Goal: Task Accomplishment & Management: Complete application form

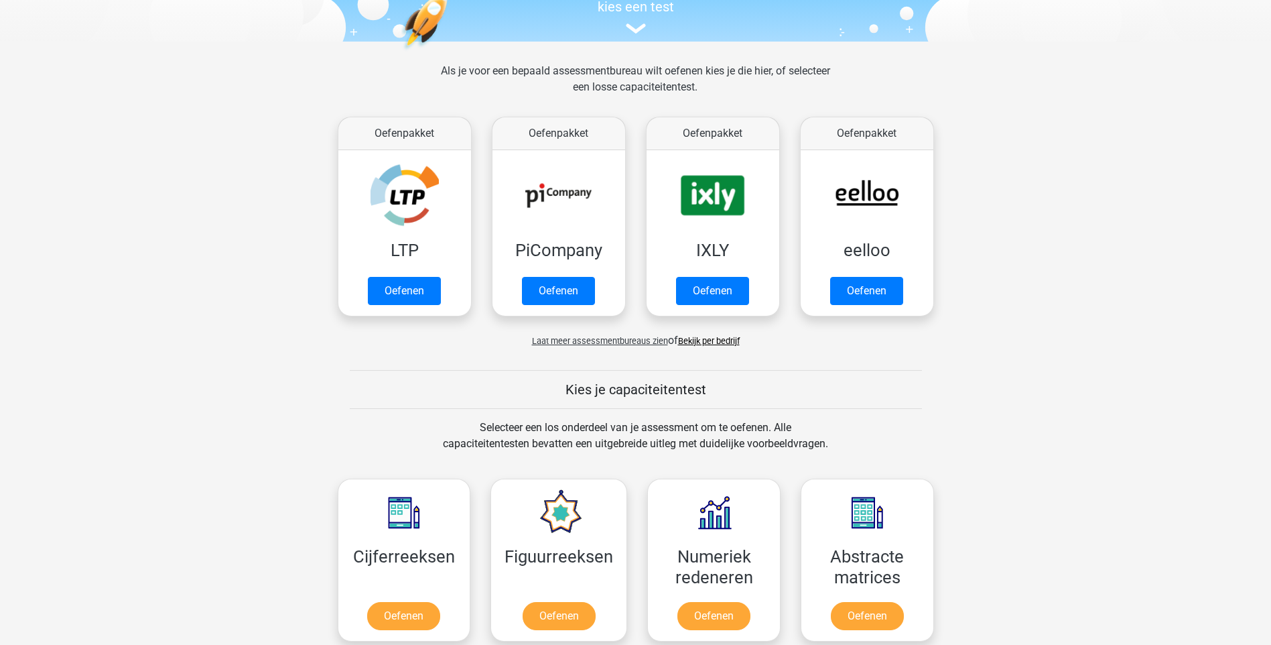
scroll to position [134, 0]
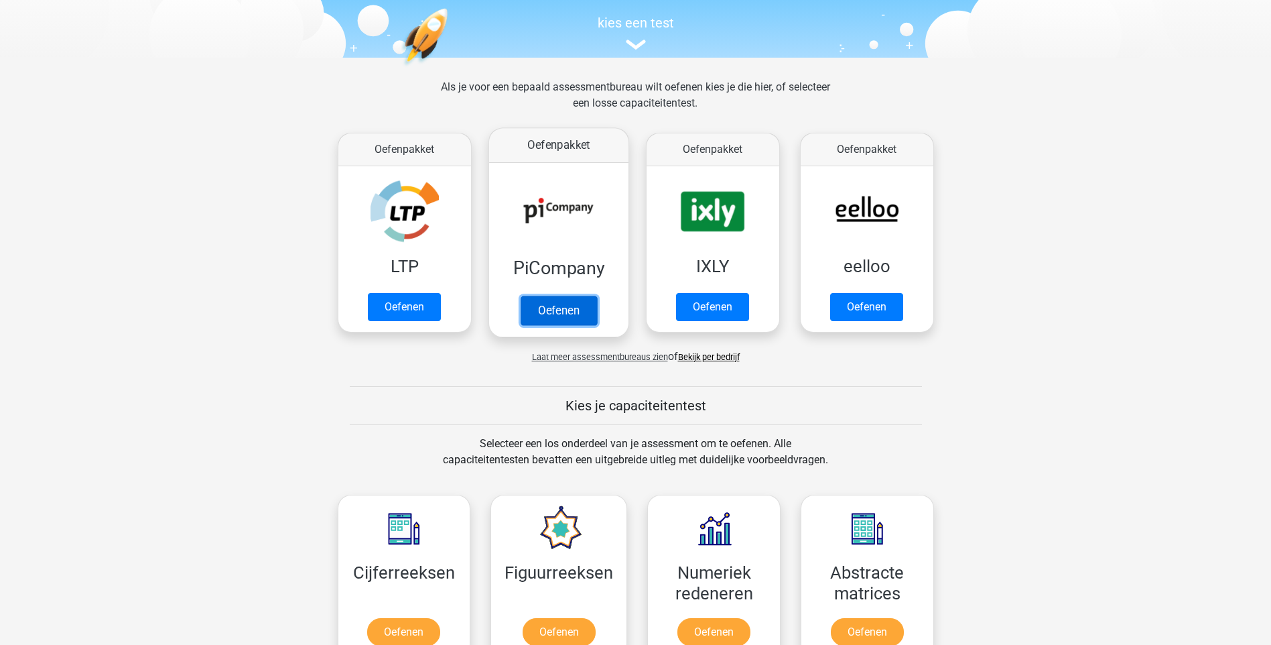
click at [574, 308] on link "Oefenen" at bounding box center [558, 309] width 76 height 29
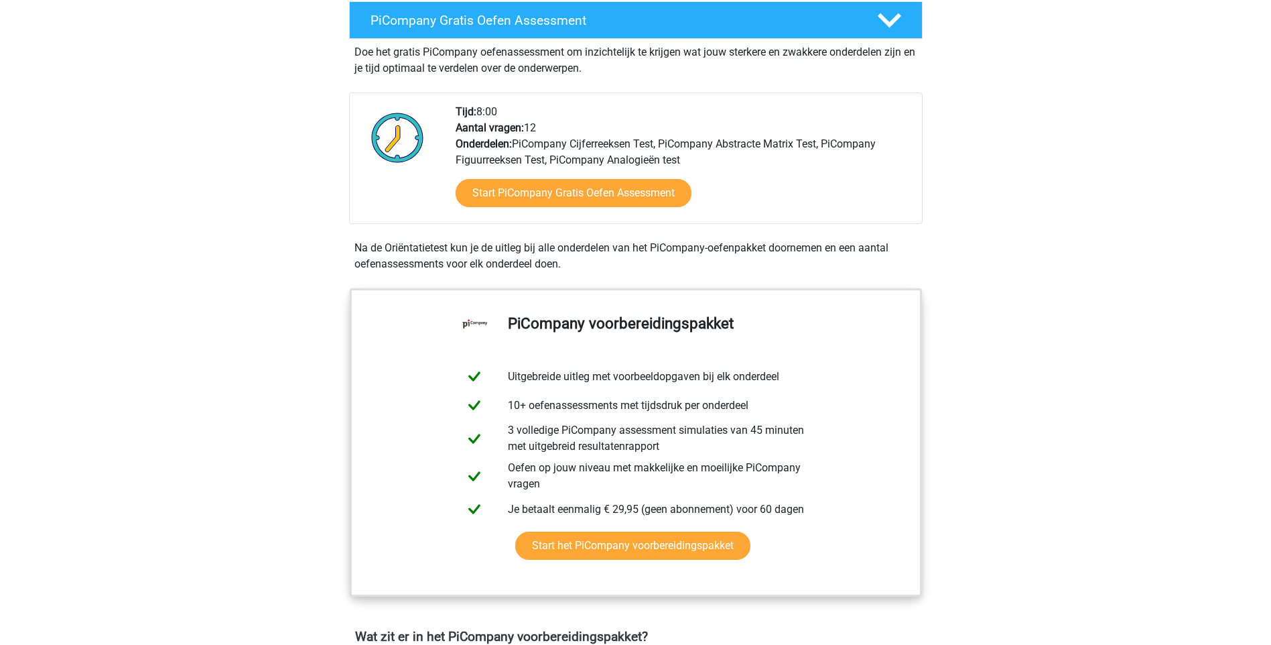
scroll to position [134, 0]
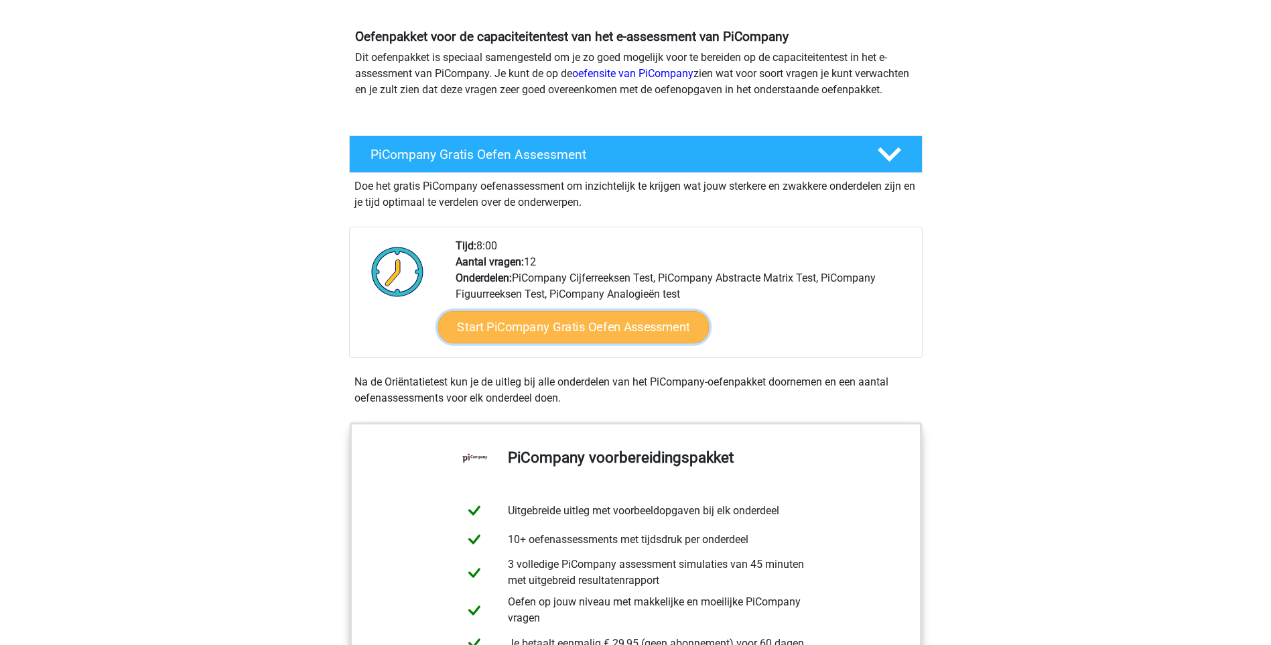
click at [639, 342] on link "Start PiCompany Gratis Oefen Assessment" at bounding box center [573, 327] width 271 height 32
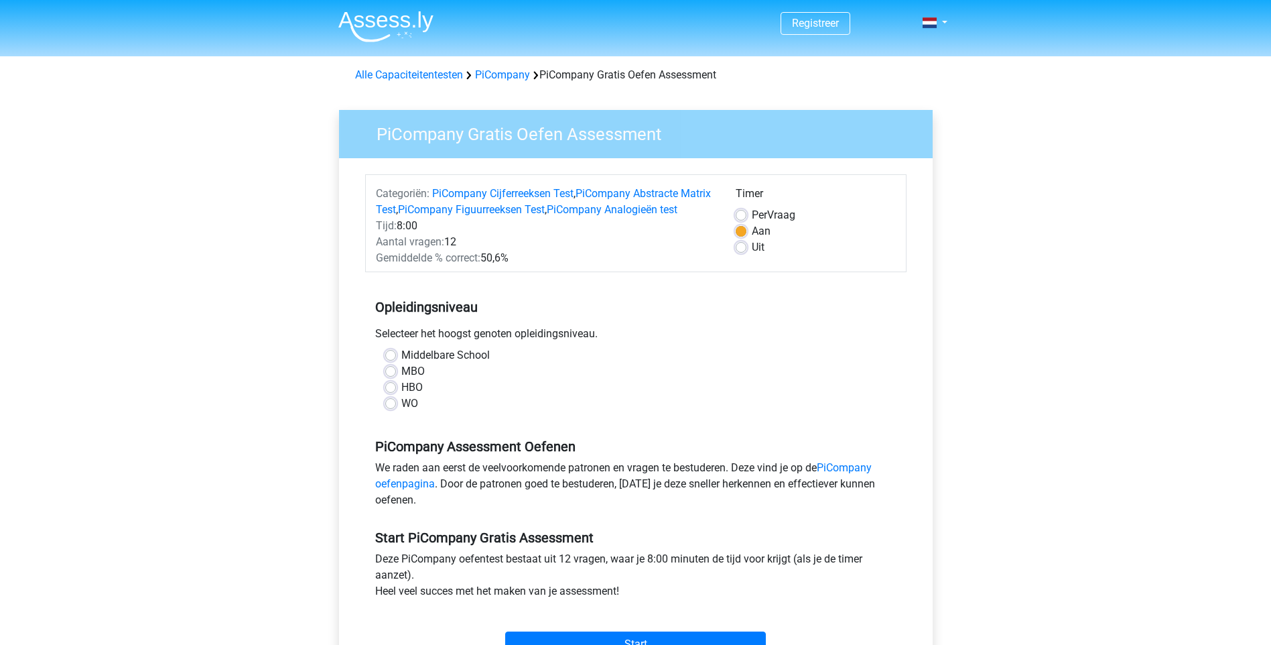
click at [401, 379] on label "MBO" at bounding box center [412, 371] width 23 height 16
click at [391, 377] on input "MBO" at bounding box center [390, 369] width 11 height 13
radio input "true"
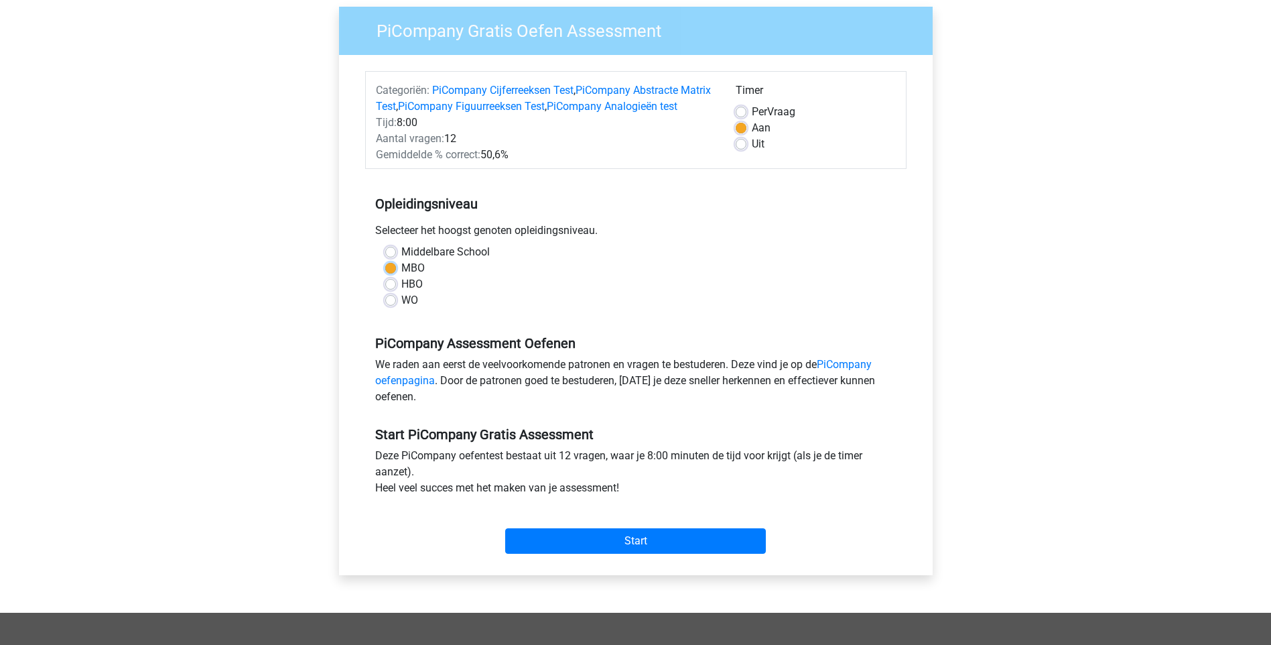
scroll to position [134, 0]
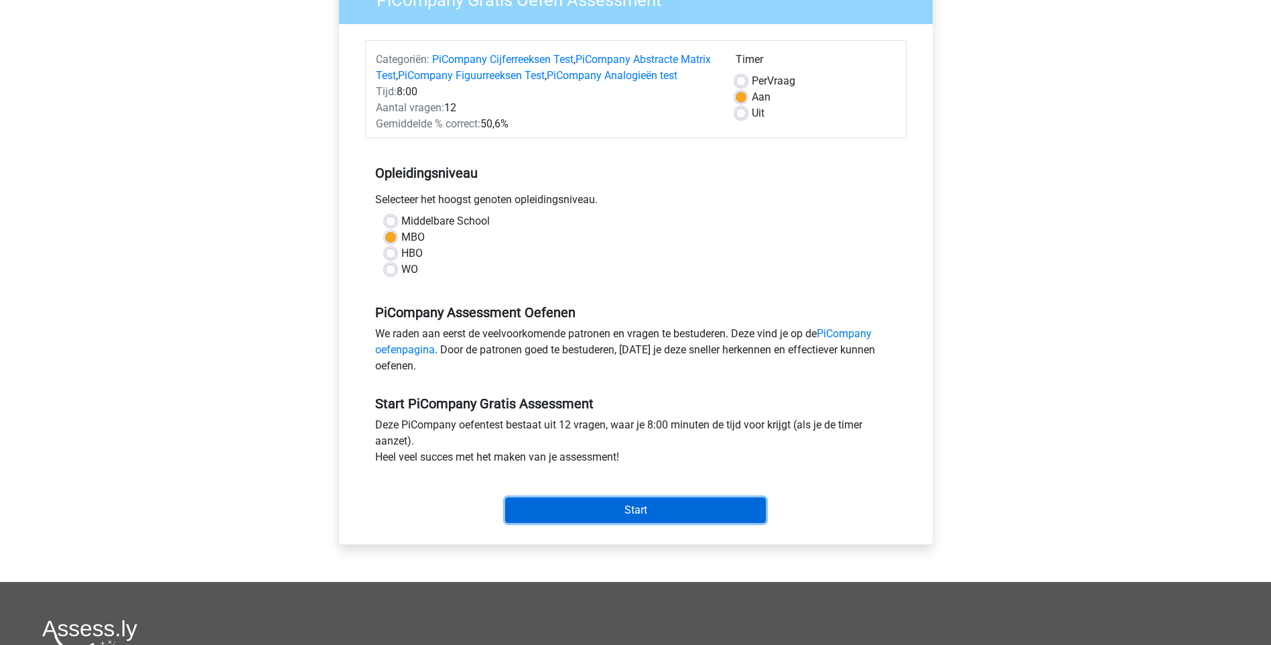
click at [655, 523] on input "Start" at bounding box center [635, 509] width 261 height 25
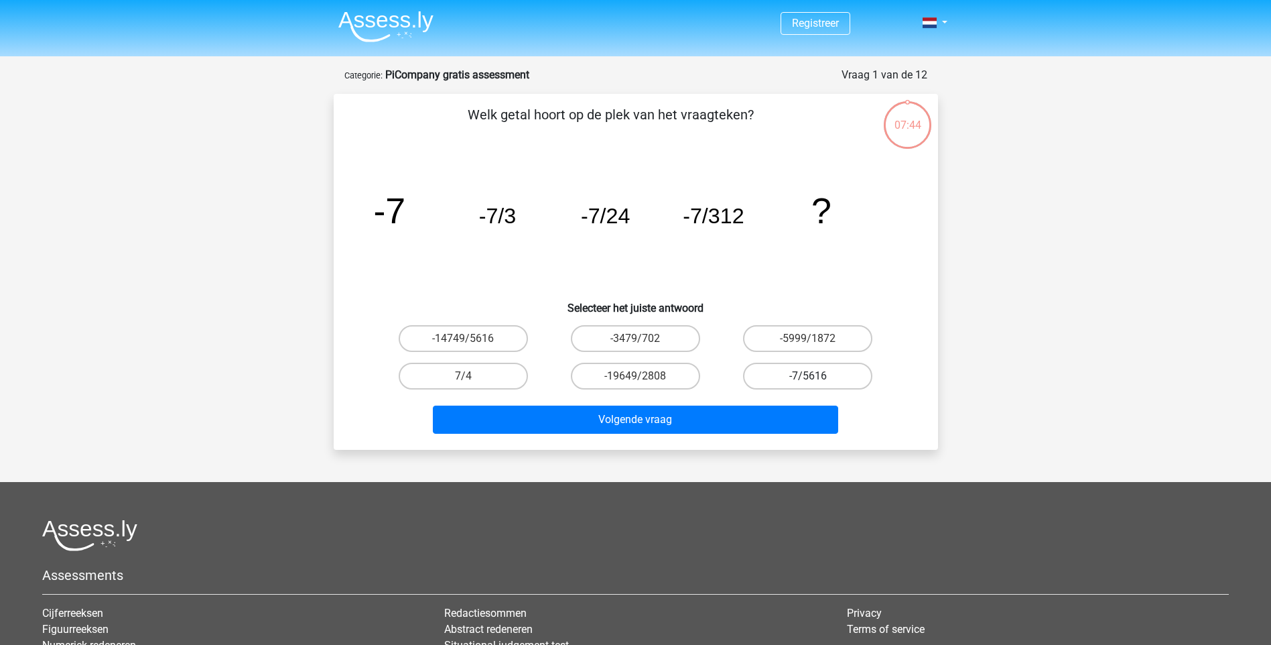
click at [799, 376] on label "-7/5616" at bounding box center [807, 375] width 129 height 27
click at [808, 376] on input "-7/5616" at bounding box center [812, 380] width 9 height 9
radio input "true"
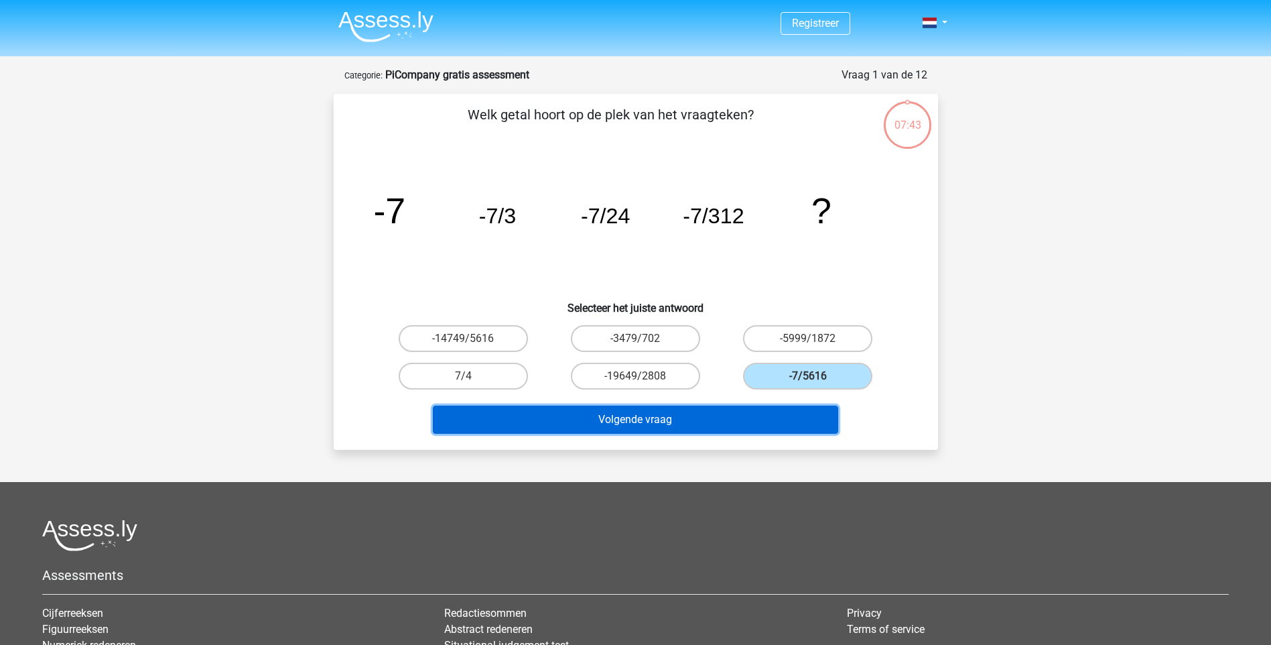
click at [672, 419] on button "Volgende vraag" at bounding box center [635, 419] width 405 height 28
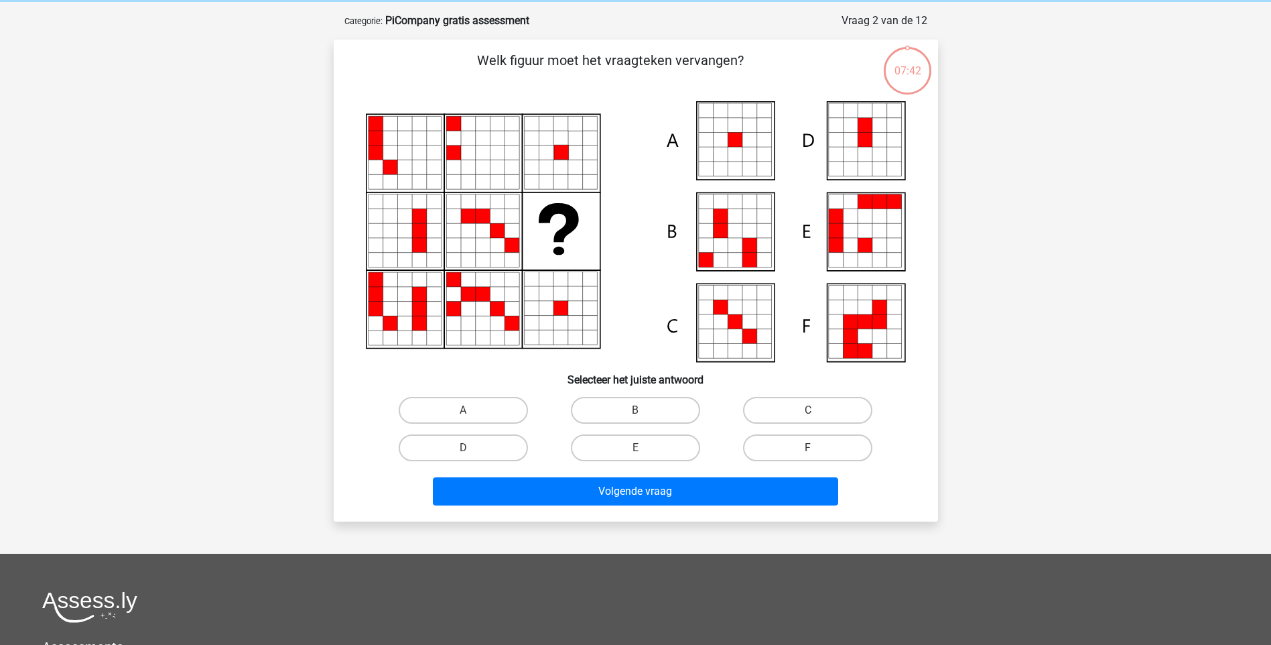
scroll to position [67, 0]
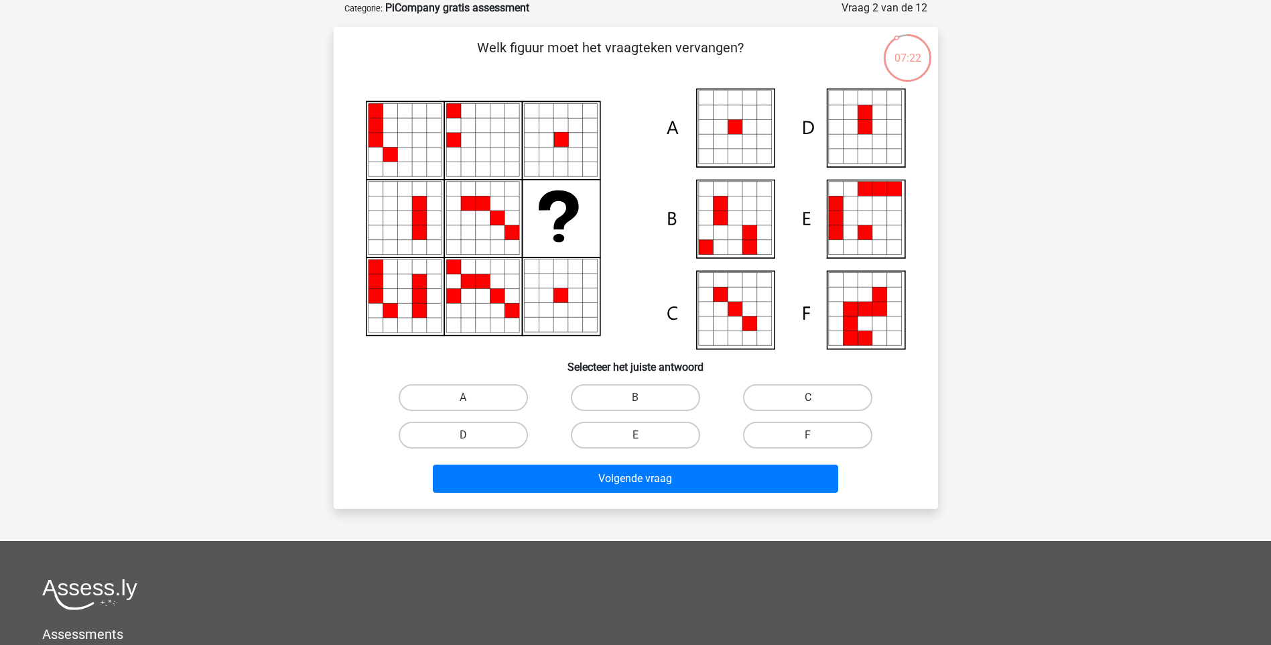
click at [712, 308] on icon at bounding box center [705, 309] width 15 height 15
click at [783, 385] on div "C" at bounding box center [808, 398] width 172 height 38
click at [785, 397] on label "C" at bounding box center [807, 397] width 129 height 27
click at [808, 397] on input "C" at bounding box center [812, 401] width 9 height 9
radio input "true"
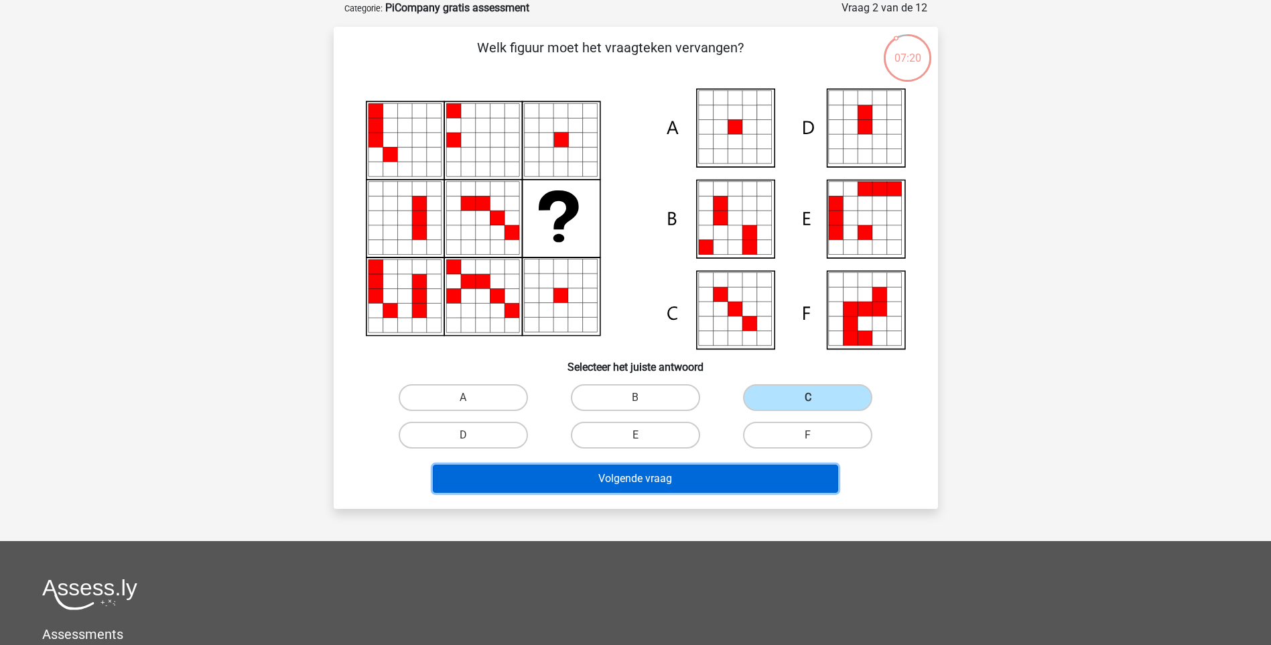
click at [751, 481] on button "Volgende vraag" at bounding box center [635, 478] width 405 height 28
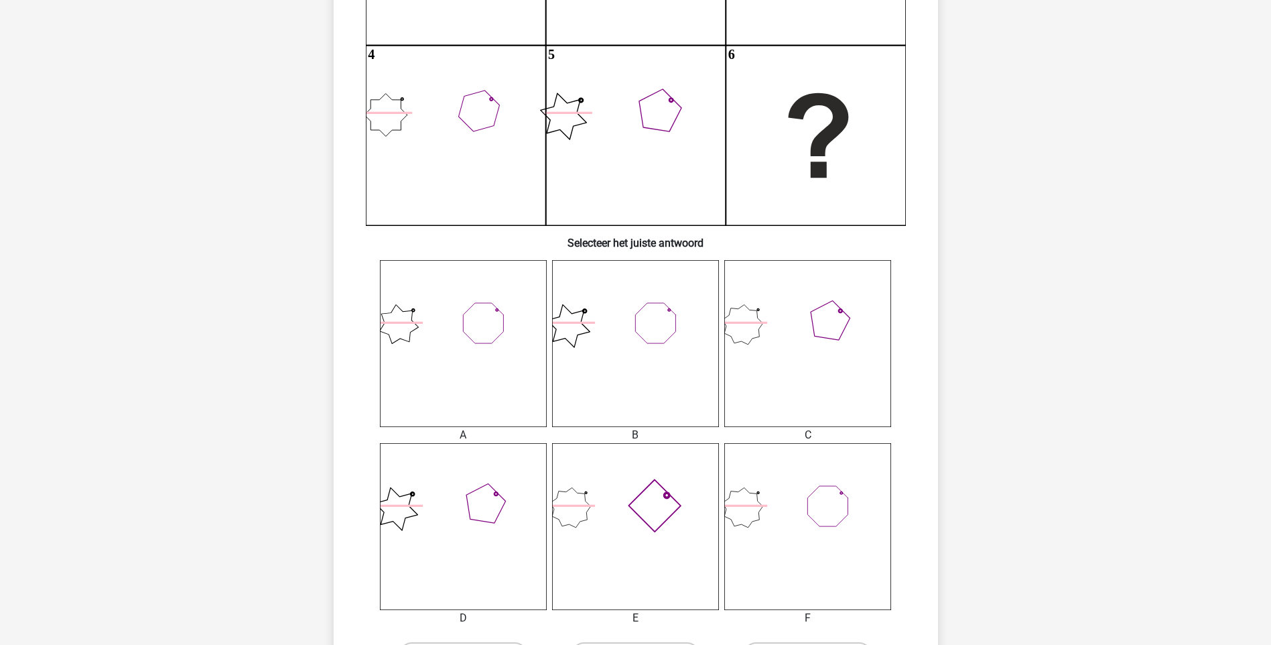
scroll to position [201, 0]
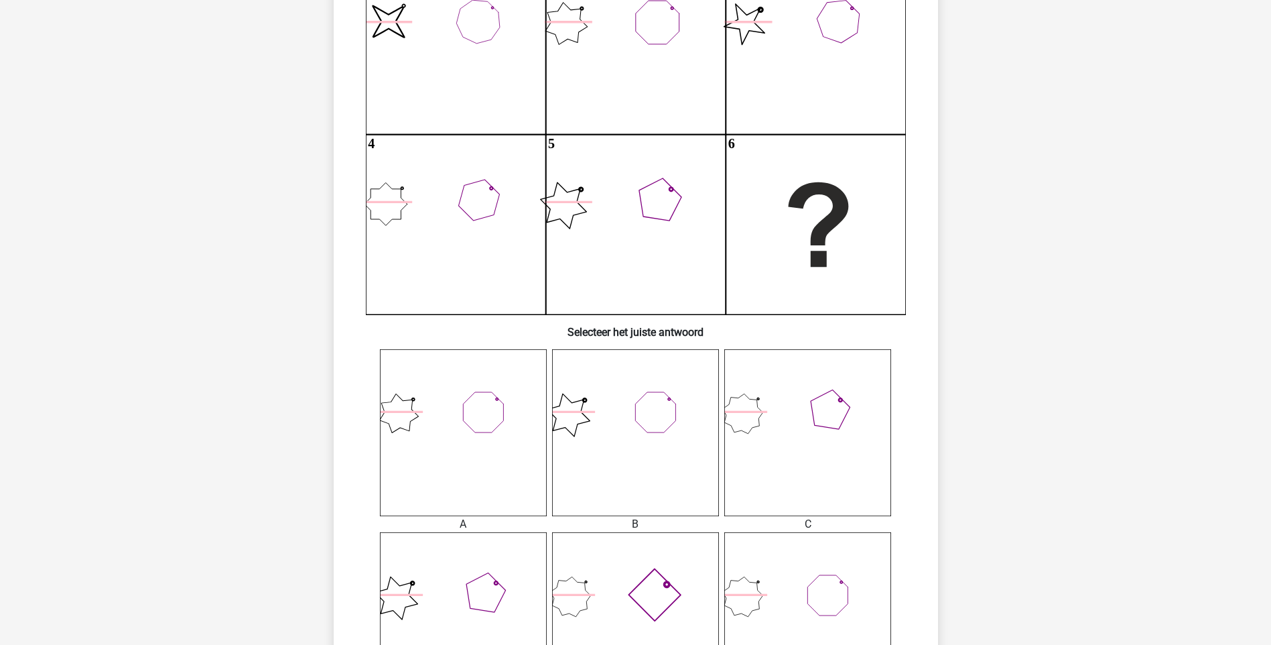
click at [638, 596] on icon at bounding box center [635, 615] width 167 height 167
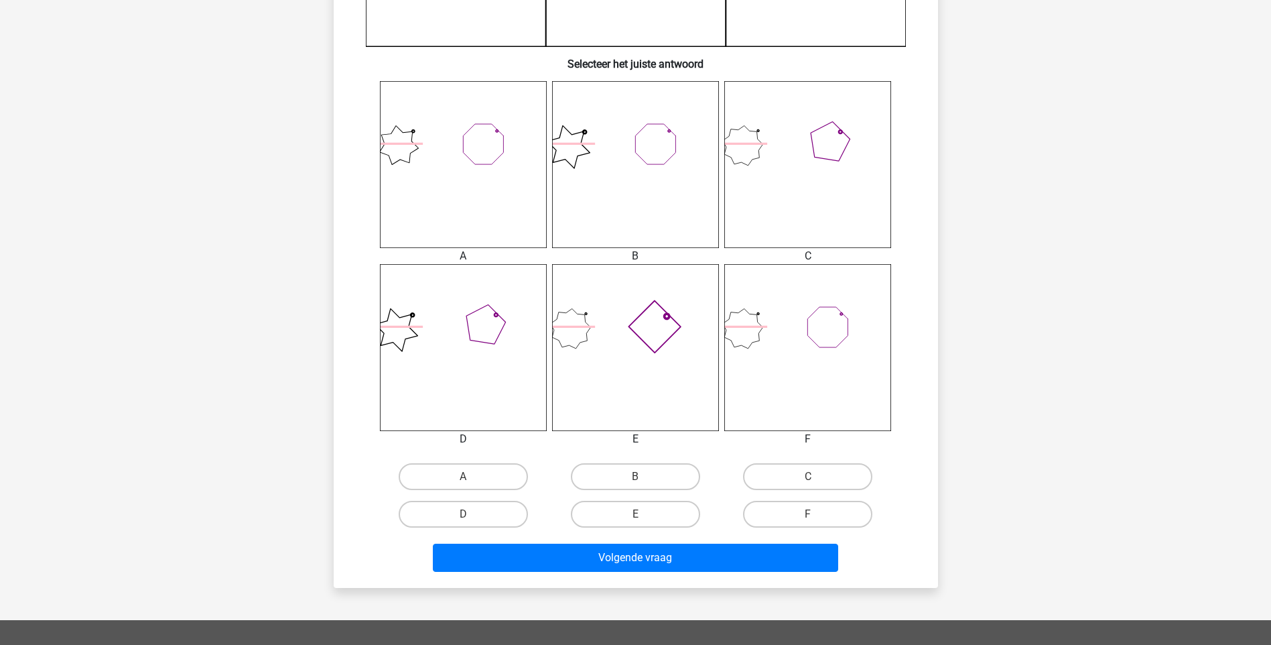
click at [636, 514] on input "E" at bounding box center [639, 518] width 9 height 9
radio input "true"
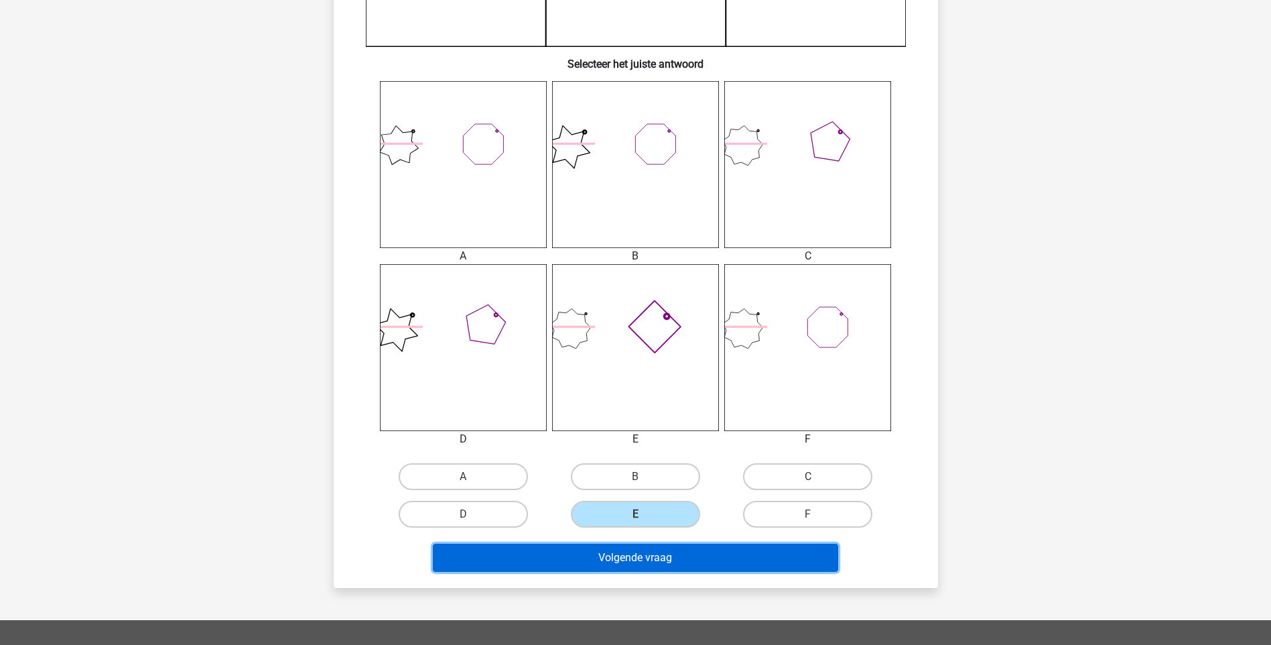
click at [648, 559] on button "Volgende vraag" at bounding box center [635, 557] width 405 height 28
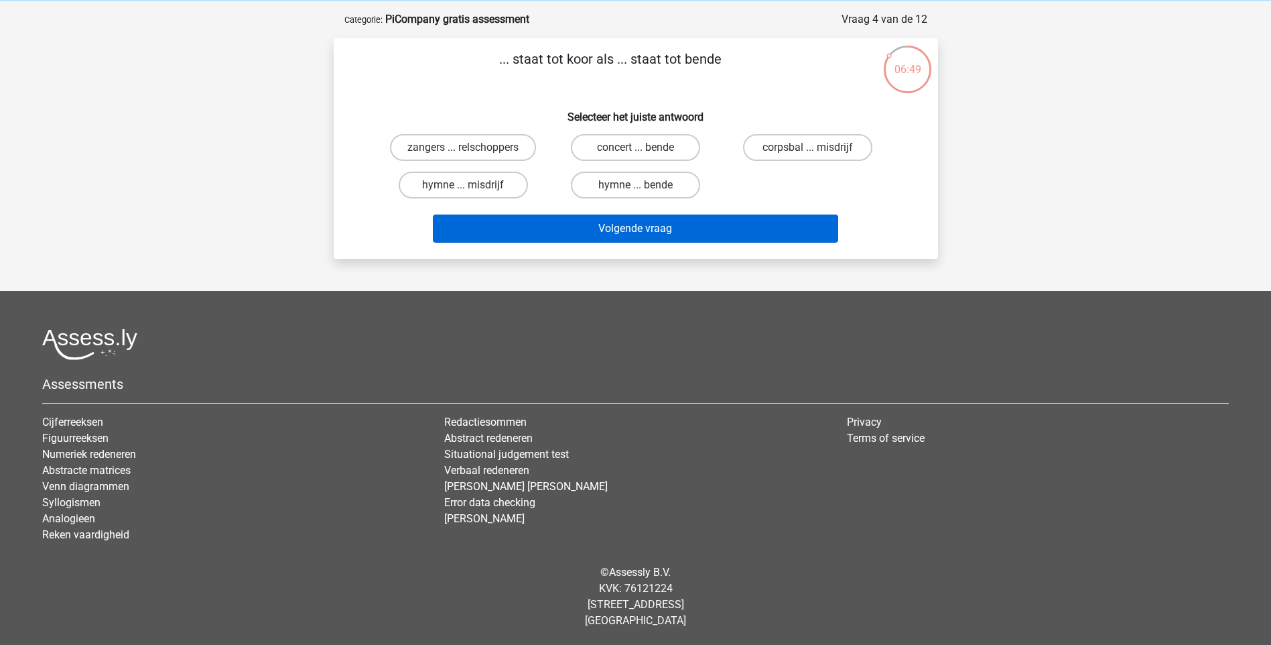
scroll to position [0, 0]
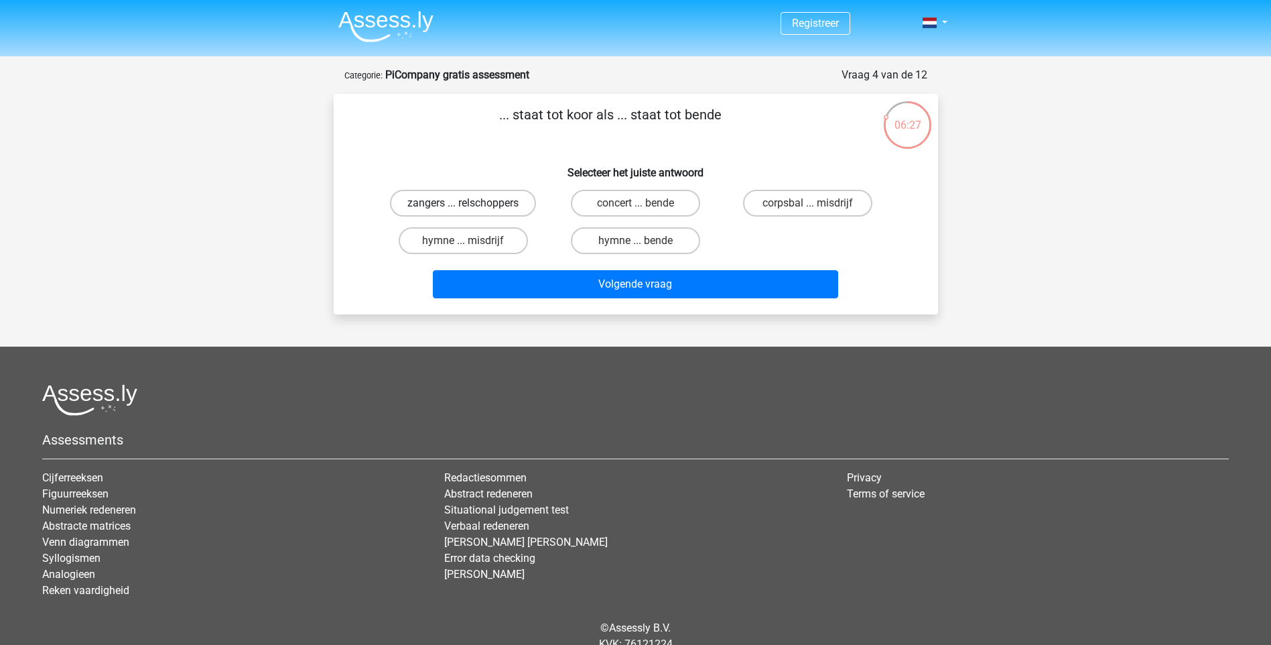
click at [494, 207] on label "zangers ... relschoppers" at bounding box center [463, 203] width 146 height 27
click at [472, 207] on input "zangers ... relschoppers" at bounding box center [467, 207] width 9 height 9
radio input "true"
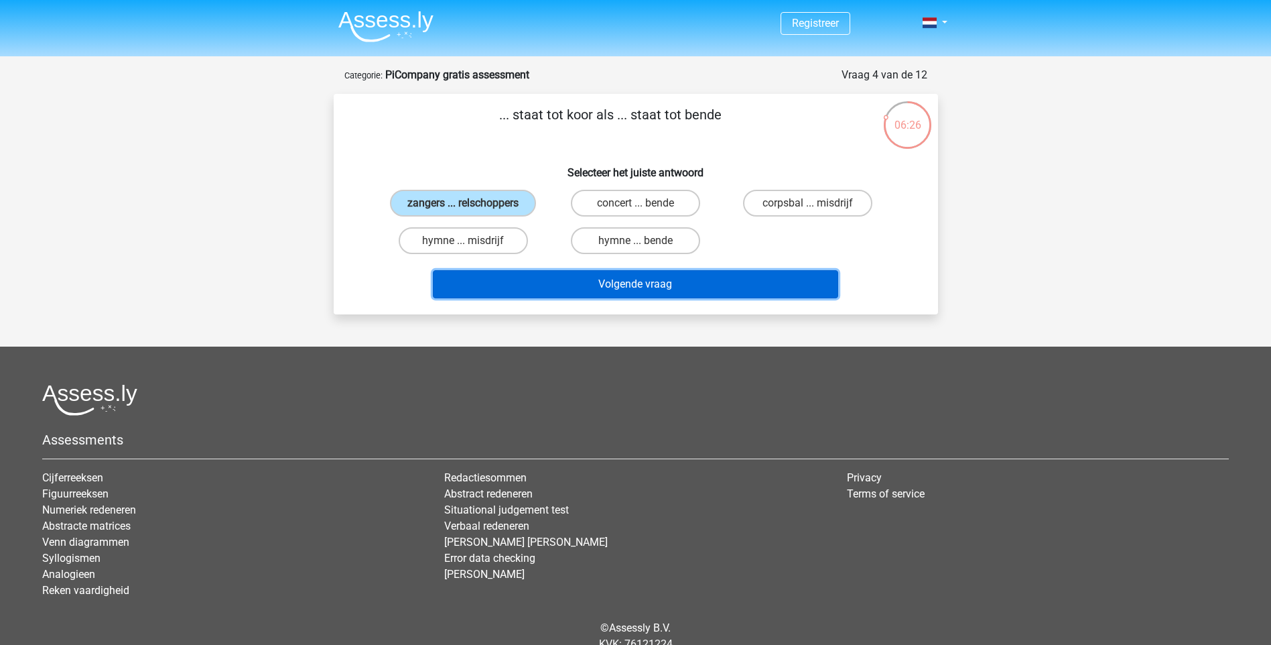
click at [599, 285] on button "Volgende vraag" at bounding box center [635, 284] width 405 height 28
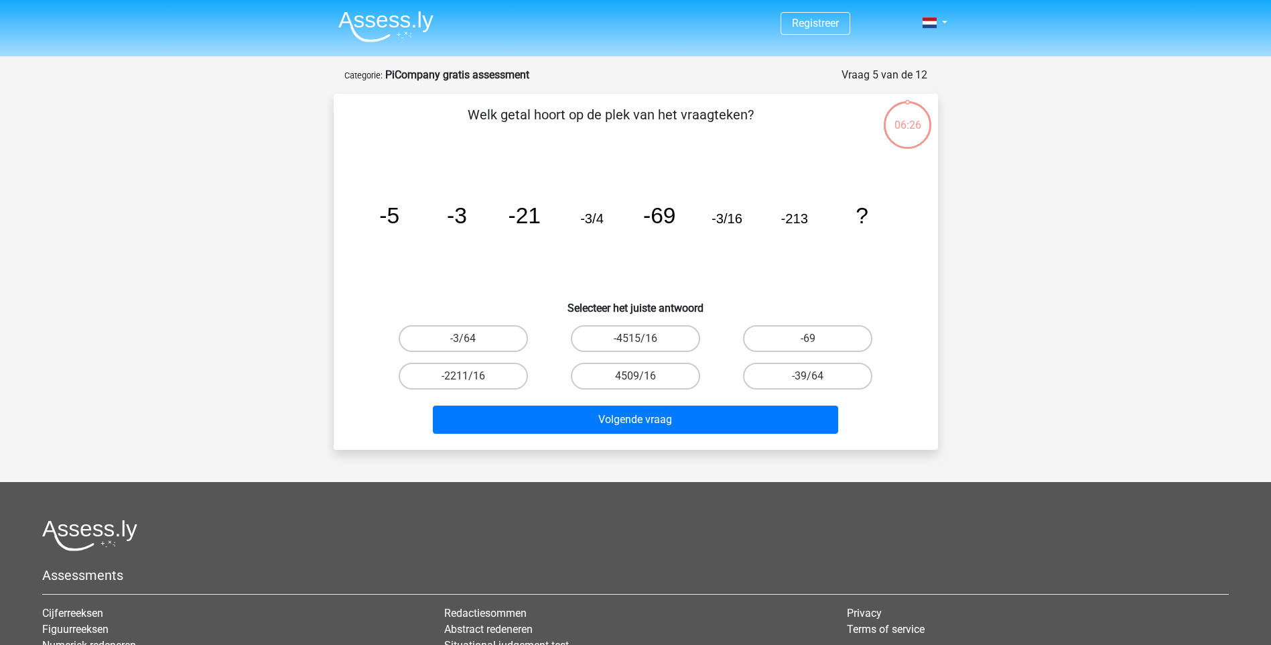
scroll to position [67, 0]
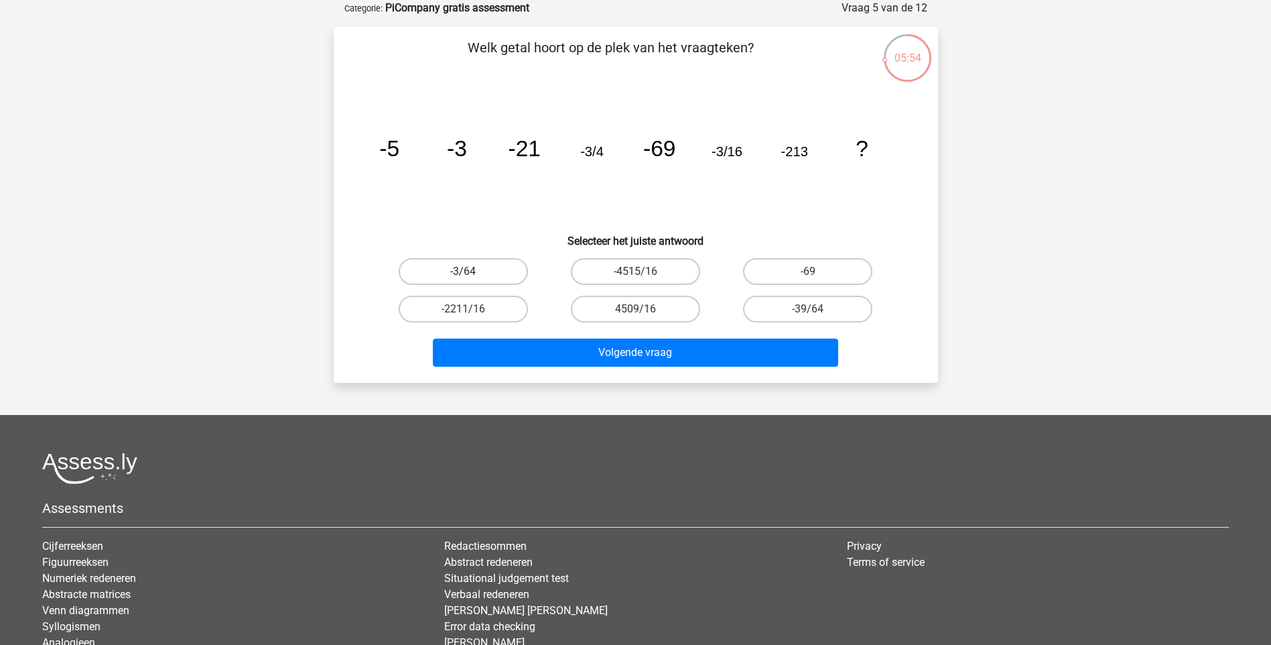
click at [489, 270] on label "-3/64" at bounding box center [463, 271] width 129 height 27
click at [472, 271] on input "-3/64" at bounding box center [467, 275] width 9 height 9
radio input "true"
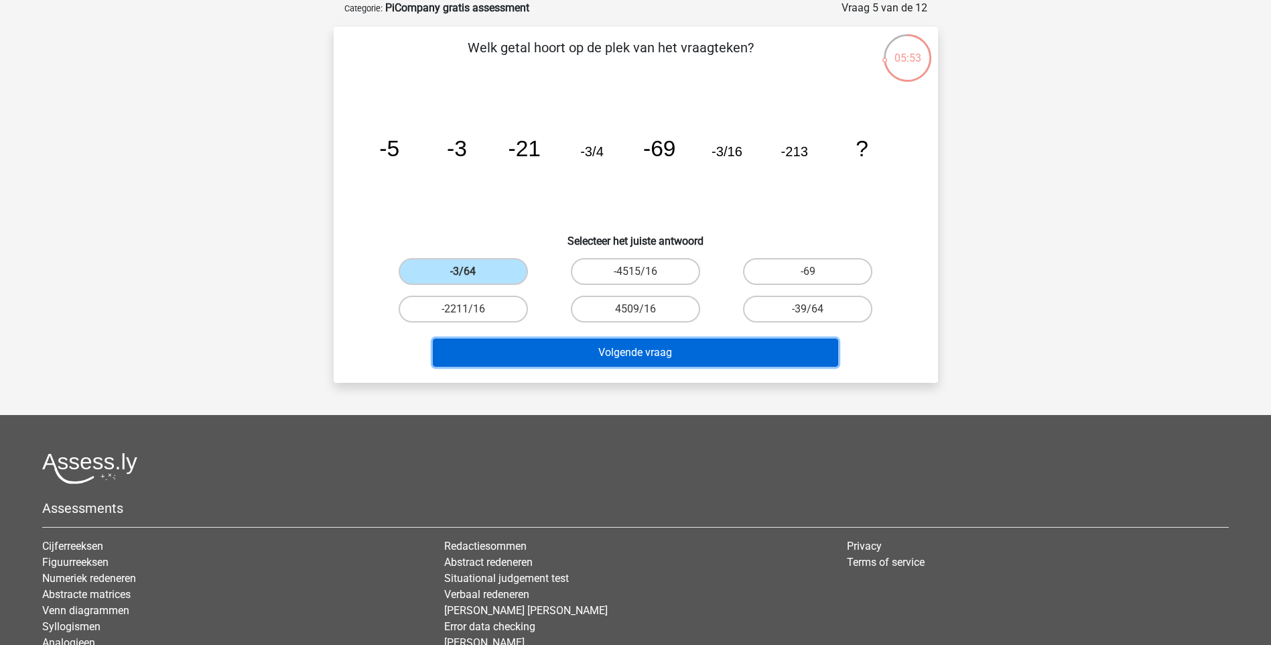
click at [647, 356] on button "Volgende vraag" at bounding box center [635, 352] width 405 height 28
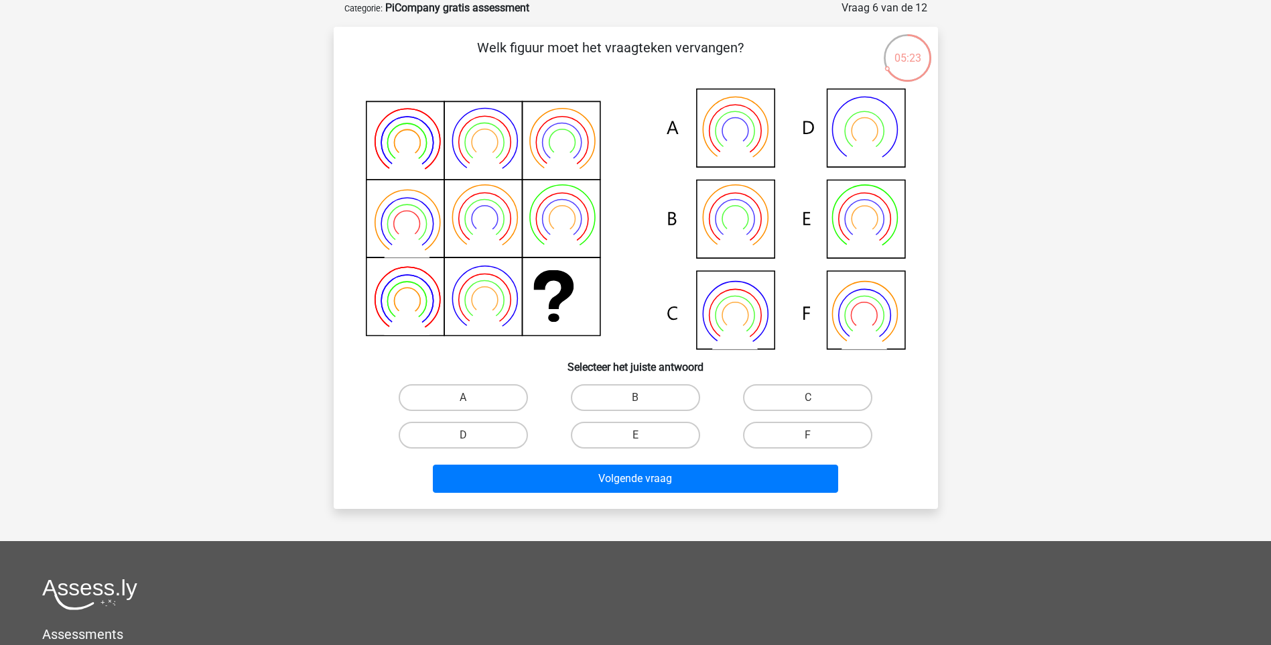
click at [875, 216] on icon at bounding box center [636, 218] width 540 height 261
click at [664, 438] on label "E" at bounding box center [635, 434] width 129 height 27
click at [644, 438] on input "E" at bounding box center [639, 439] width 9 height 9
radio input "true"
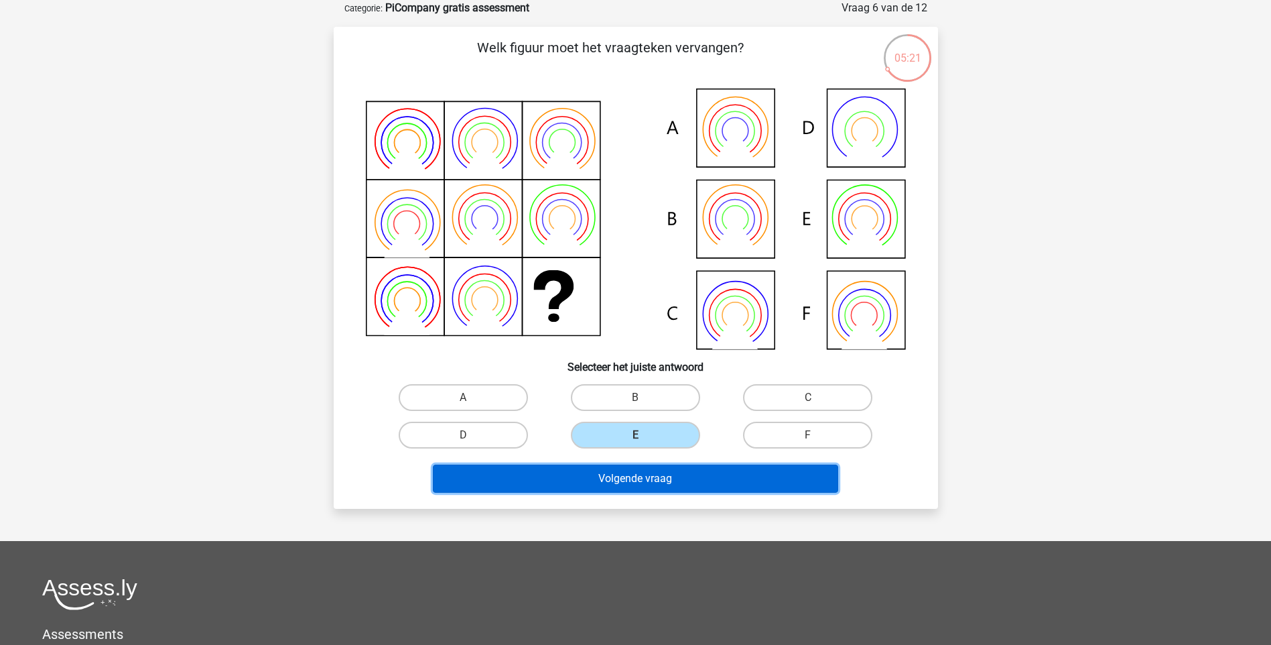
click at [681, 476] on button "Volgende vraag" at bounding box center [635, 478] width 405 height 28
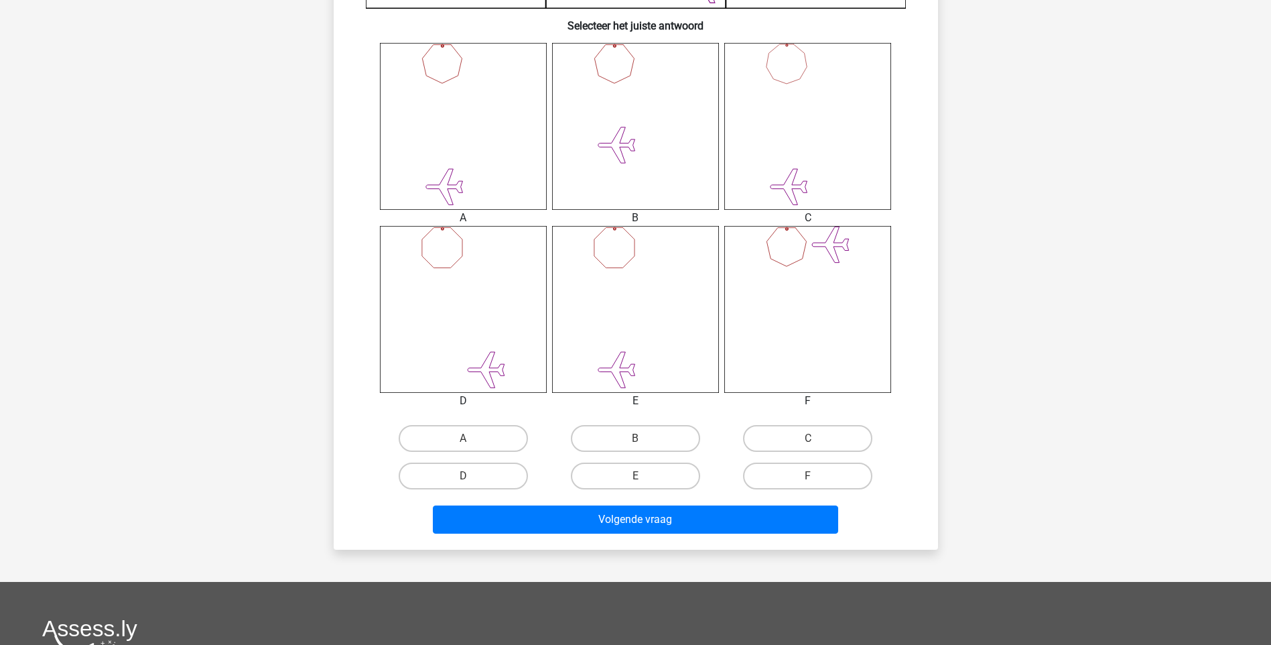
scroll to position [536, 0]
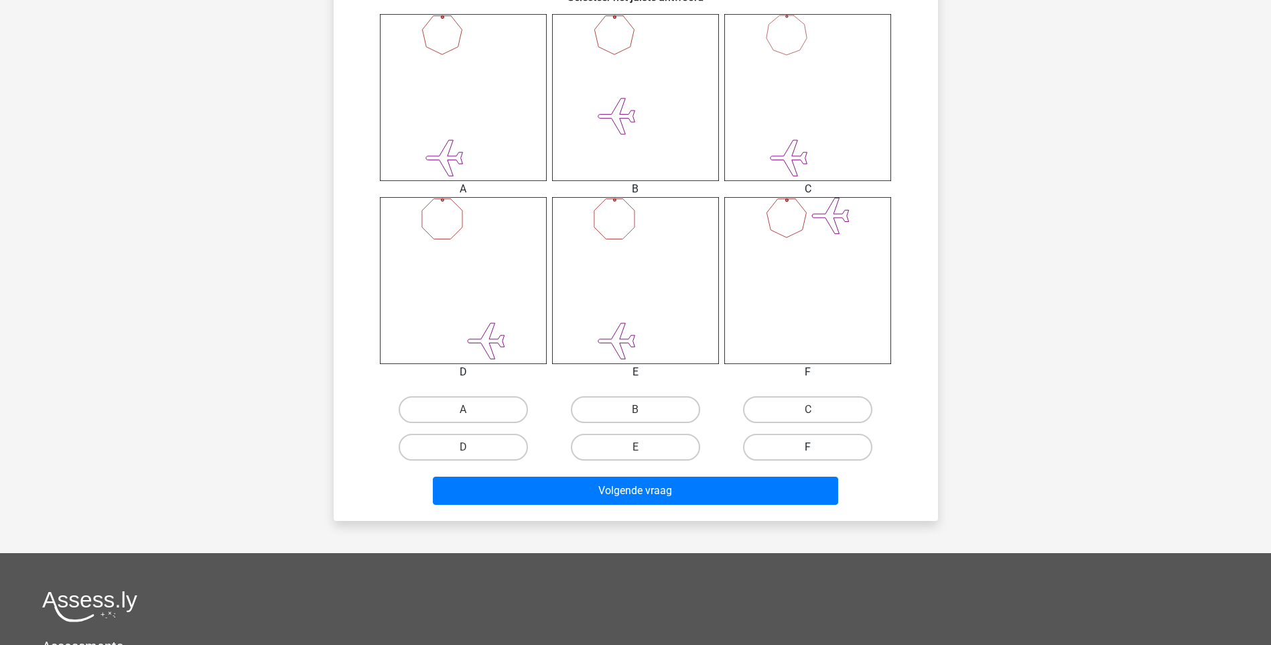
click at [806, 457] on label "F" at bounding box center [807, 447] width 129 height 27
click at [808, 456] on input "F" at bounding box center [812, 451] width 9 height 9
radio input "true"
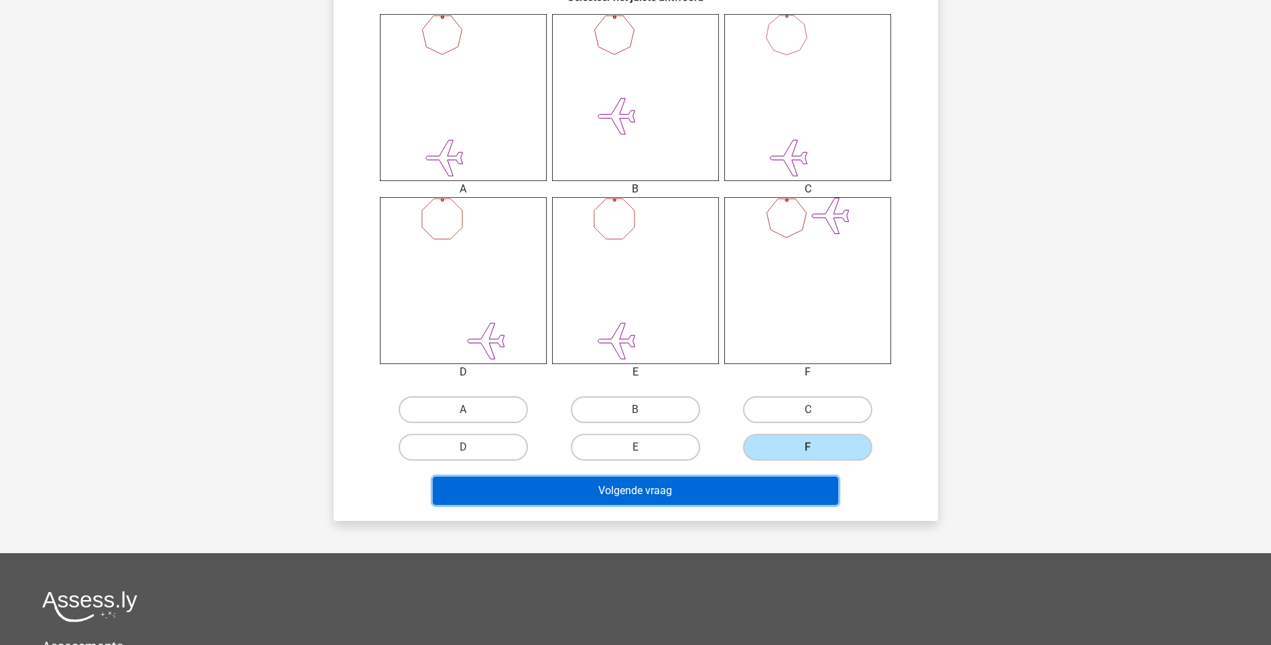
click at [776, 485] on button "Volgende vraag" at bounding box center [635, 490] width 405 height 28
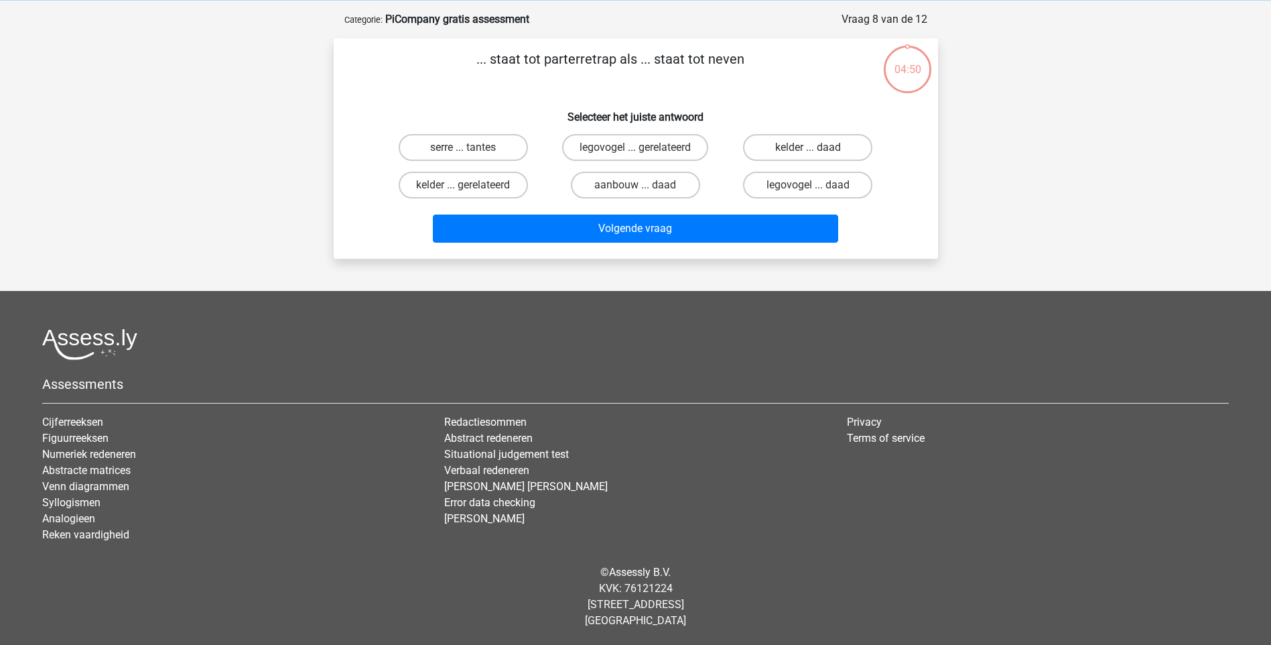
scroll to position [56, 0]
click at [446, 143] on label "serre ... tantes" at bounding box center [463, 147] width 129 height 27
click at [463, 147] on input "serre ... tantes" at bounding box center [467, 151] width 9 height 9
radio input "true"
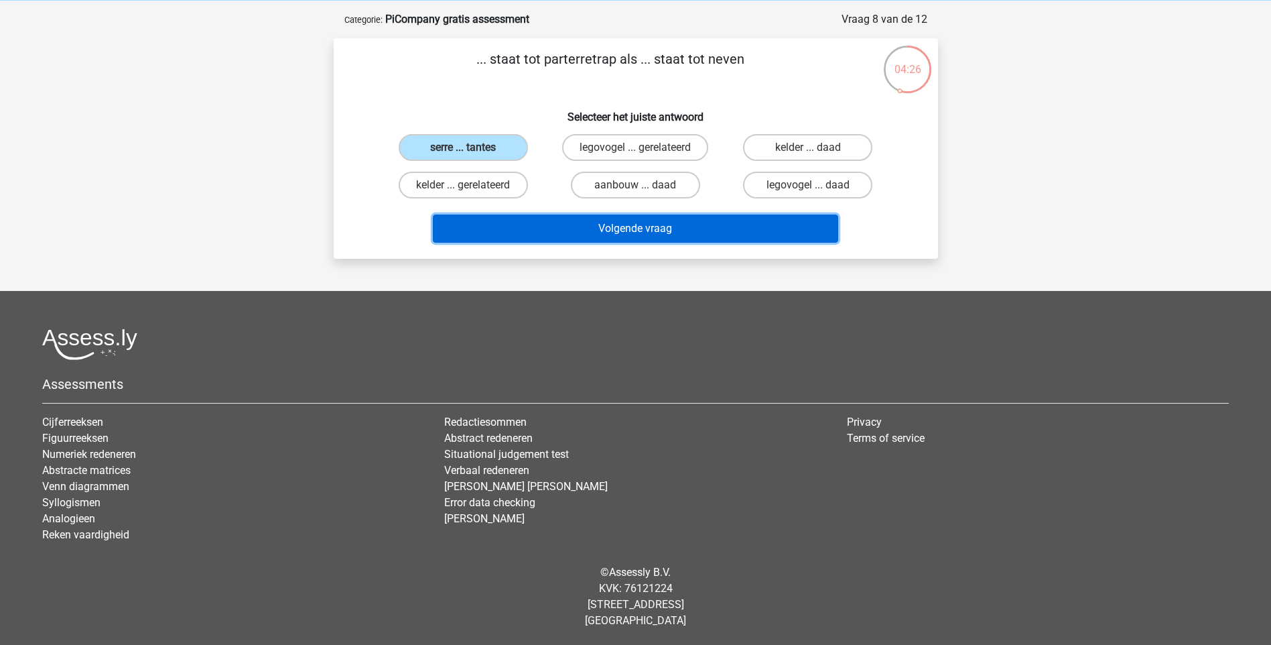
click at [587, 222] on button "Volgende vraag" at bounding box center [635, 228] width 405 height 28
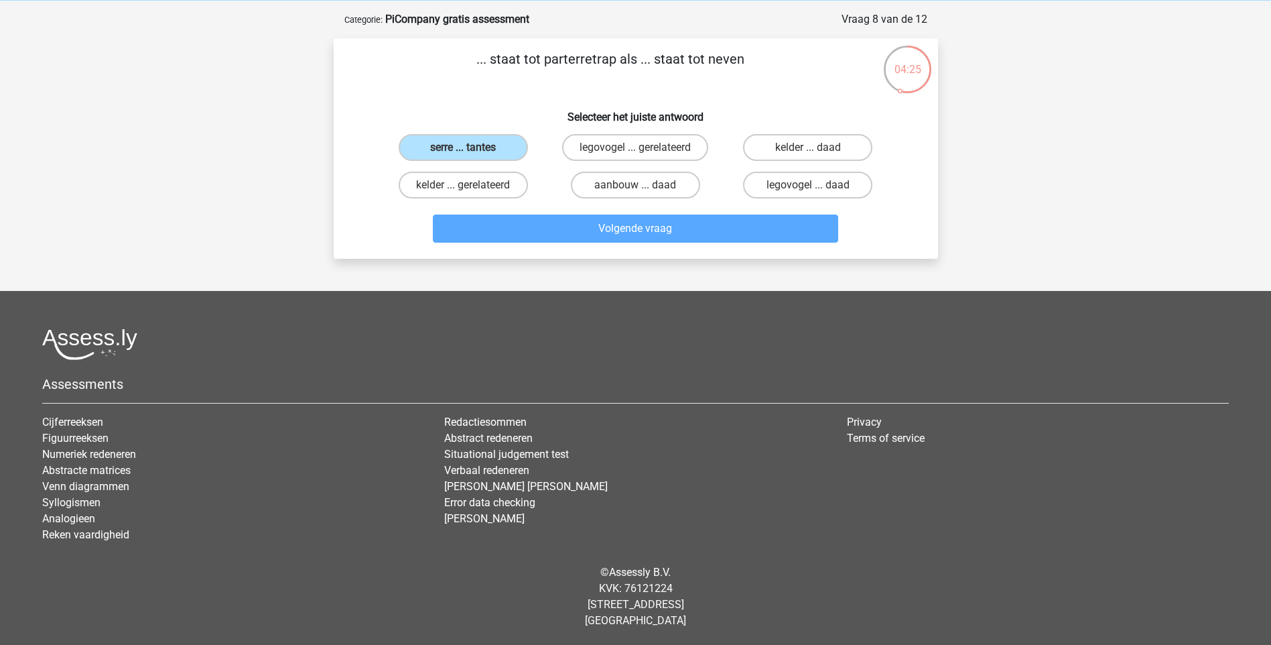
scroll to position [67, 0]
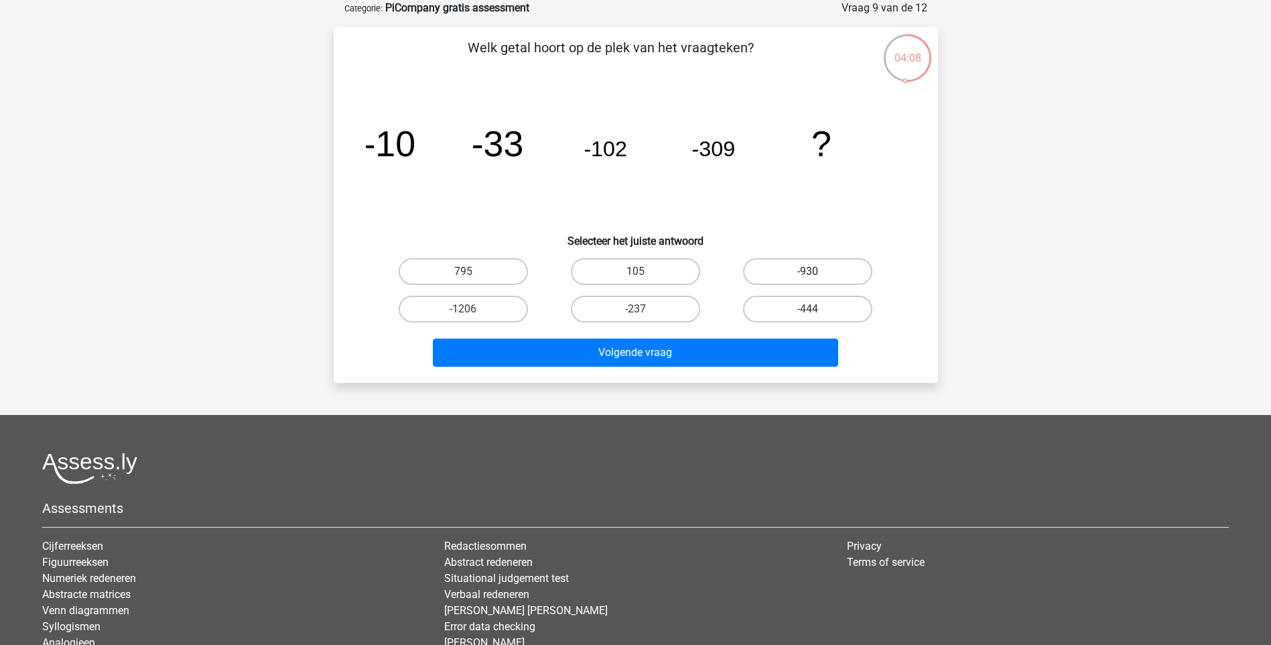
click at [823, 266] on label "-930" at bounding box center [807, 271] width 129 height 27
click at [817, 271] on input "-930" at bounding box center [812, 275] width 9 height 9
radio input "true"
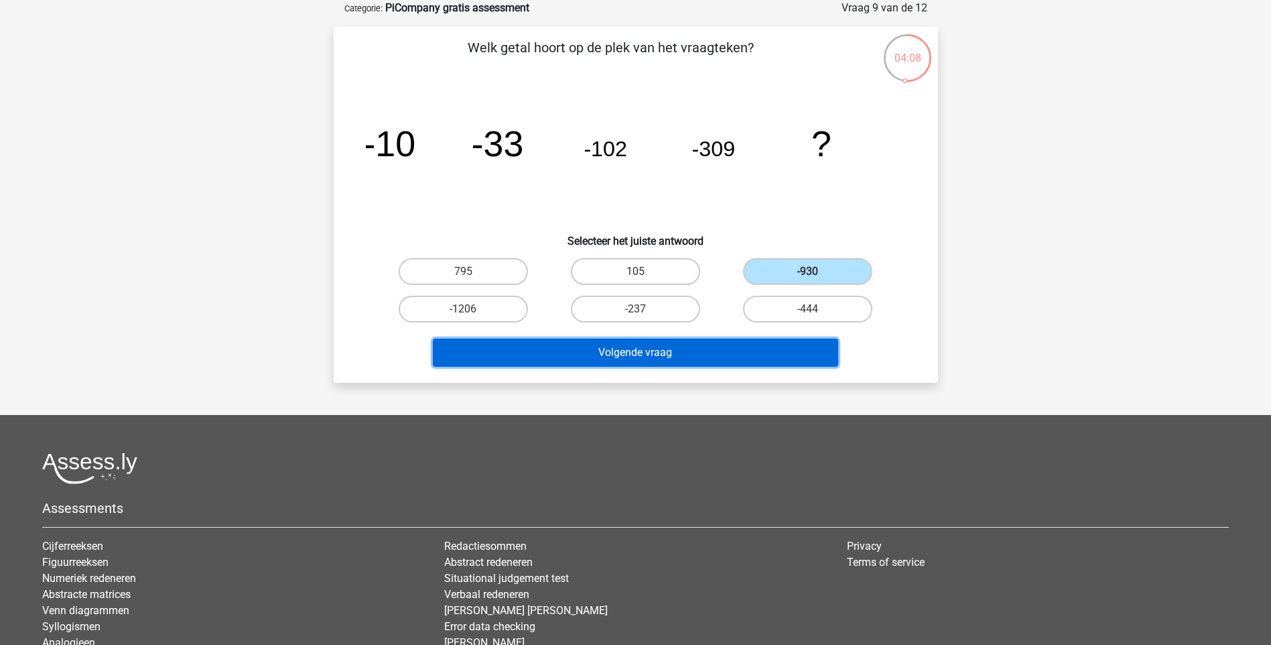
click at [799, 352] on button "Volgende vraag" at bounding box center [635, 352] width 405 height 28
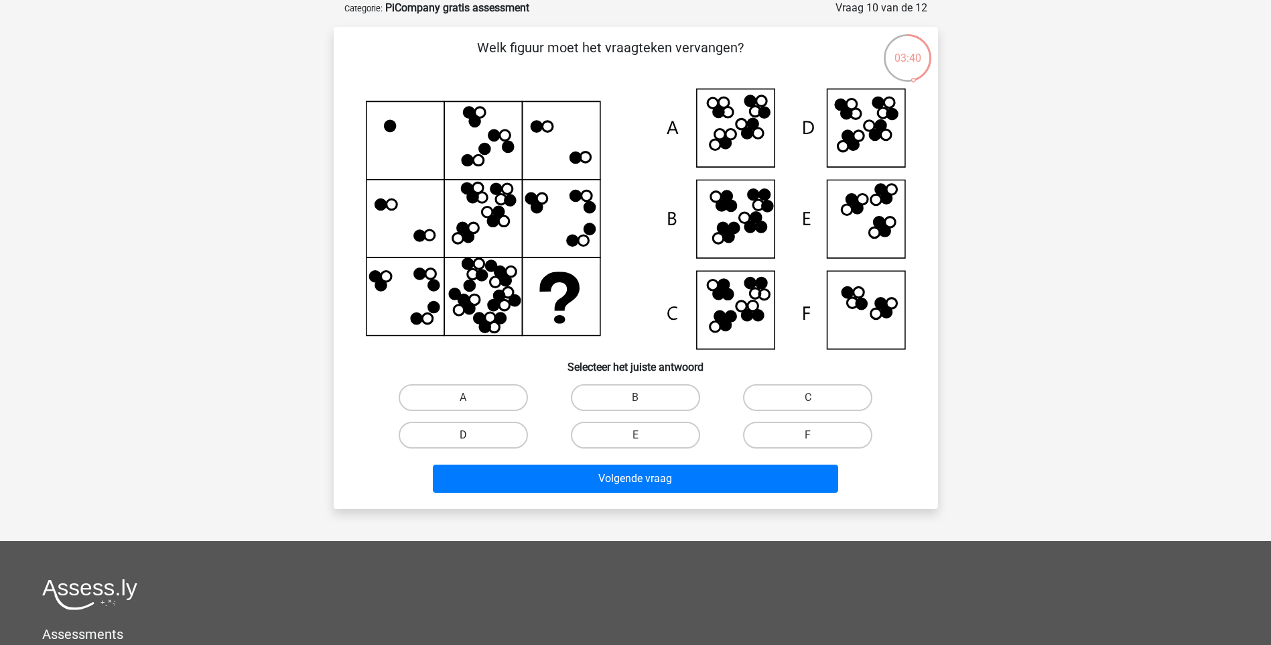
click at [510, 438] on label "D" at bounding box center [463, 434] width 129 height 27
click at [472, 438] on input "D" at bounding box center [467, 439] width 9 height 9
radio input "true"
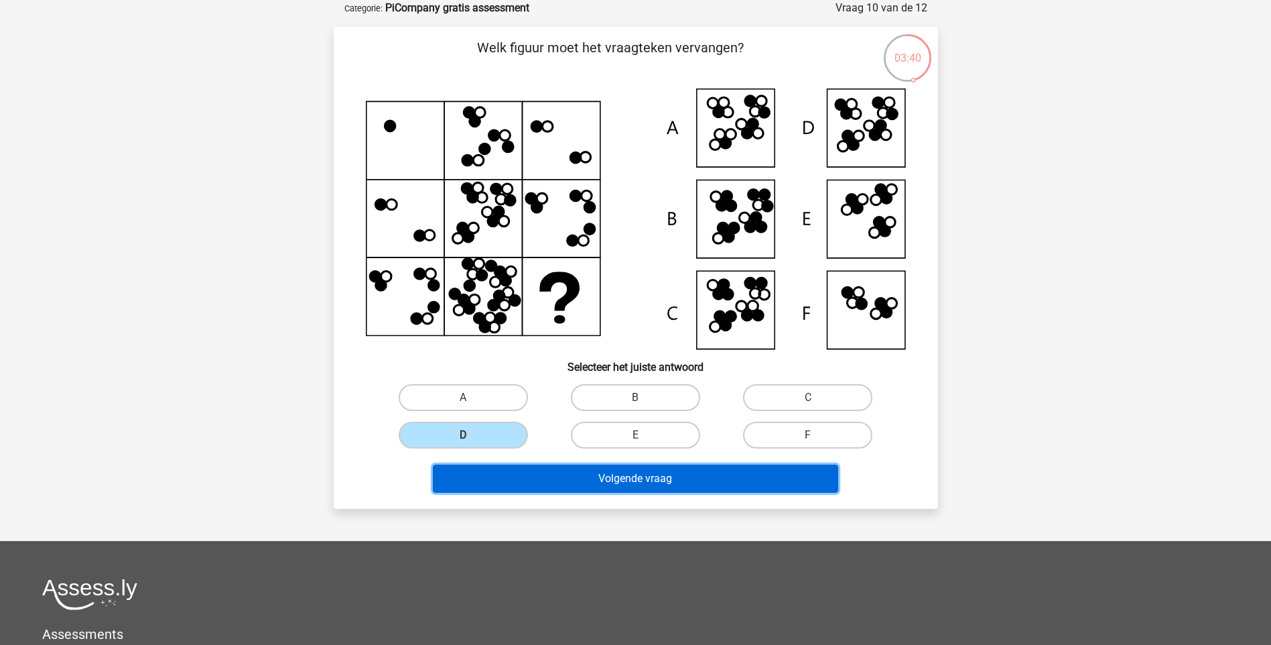
click at [600, 470] on button "Volgende vraag" at bounding box center [635, 478] width 405 height 28
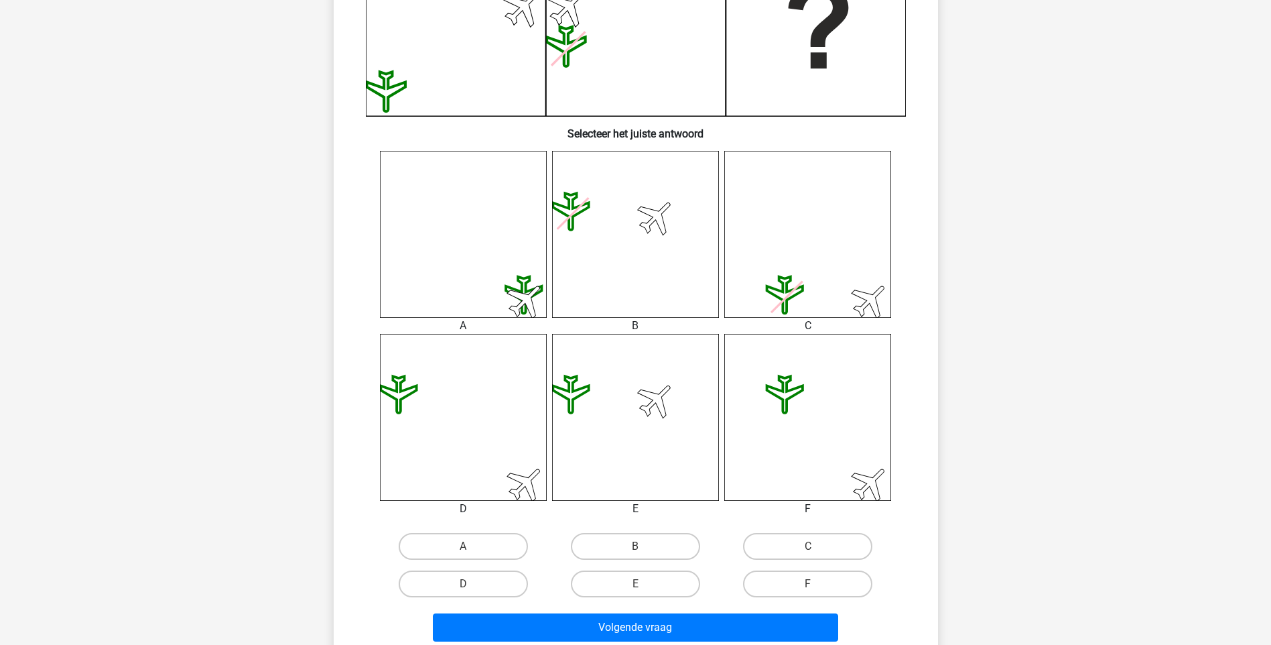
scroll to position [402, 0]
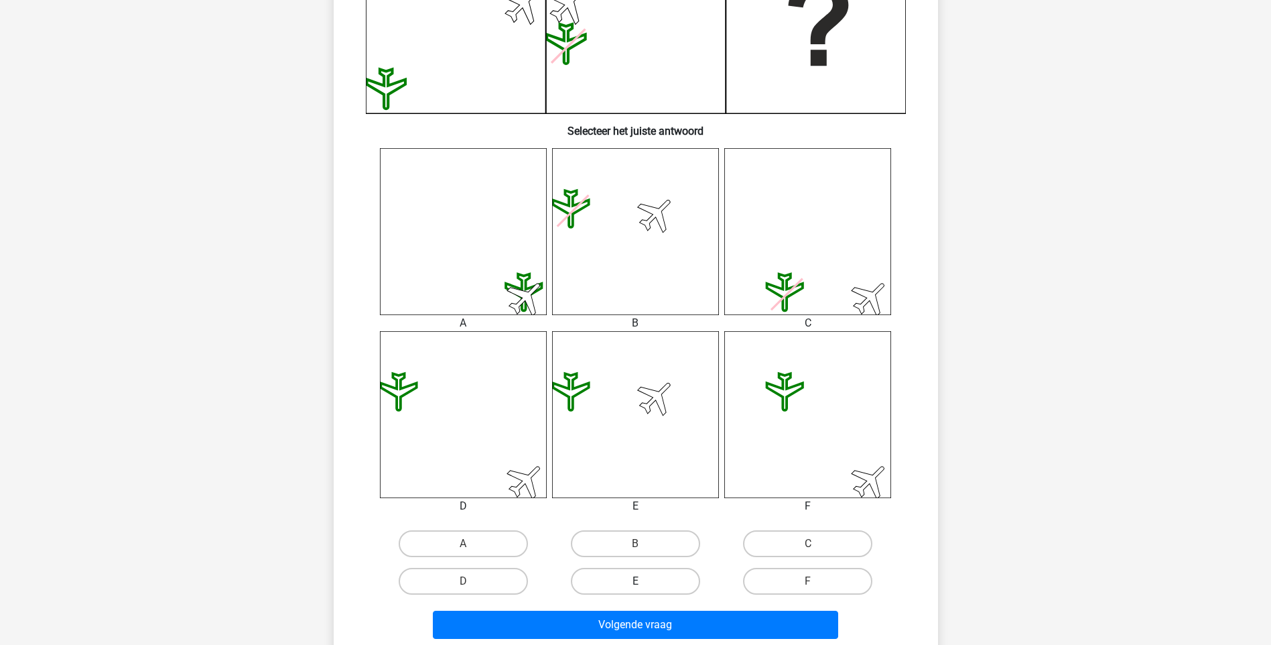
click at [635, 572] on label "E" at bounding box center [635, 581] width 129 height 27
click at [635, 581] on input "E" at bounding box center [639, 585] width 9 height 9
radio input "true"
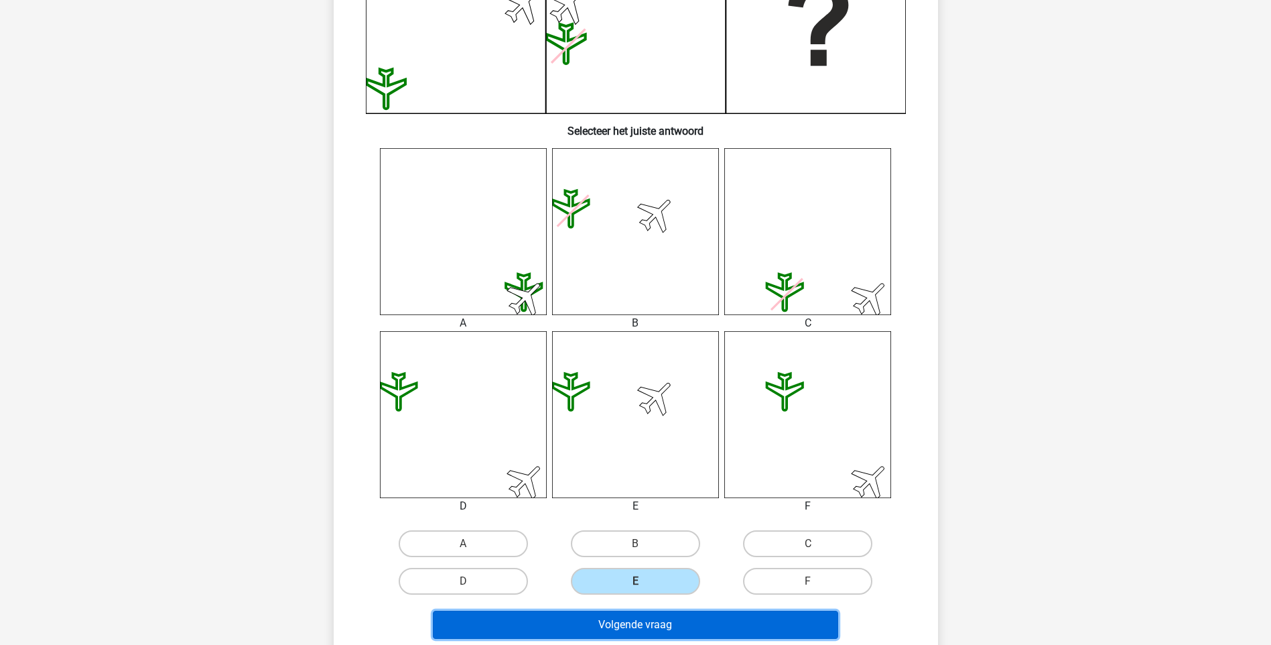
click at [642, 624] on button "Volgende vraag" at bounding box center [635, 624] width 405 height 28
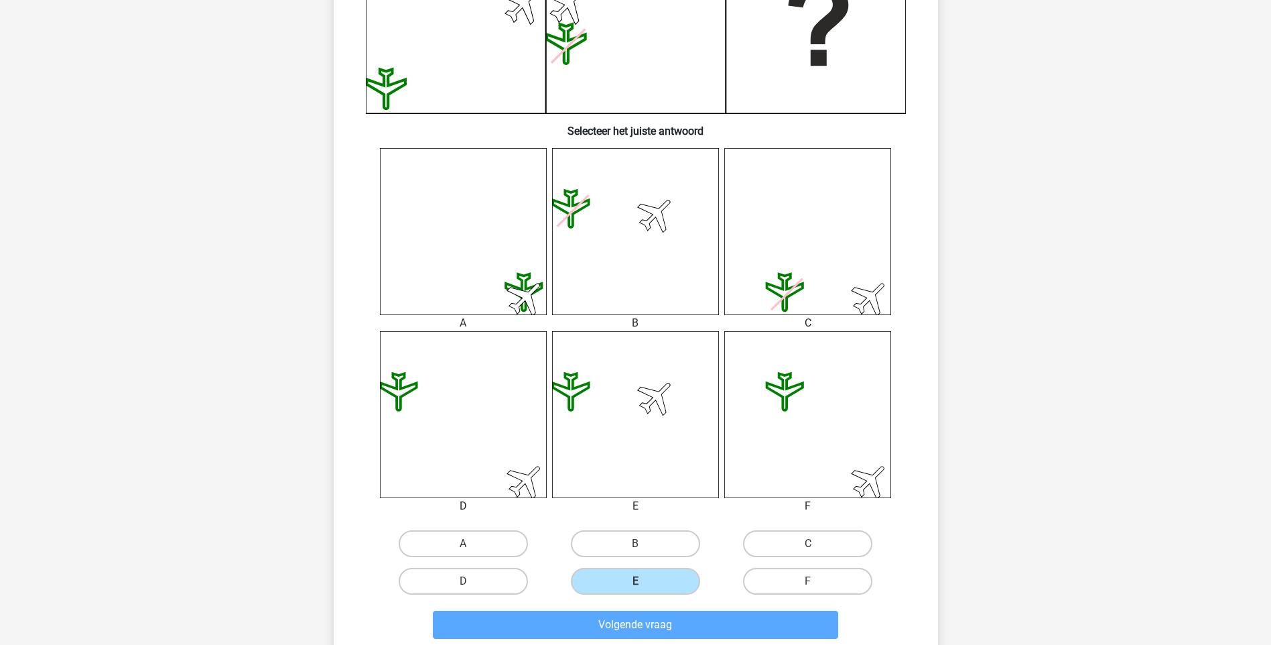
scroll to position [56, 0]
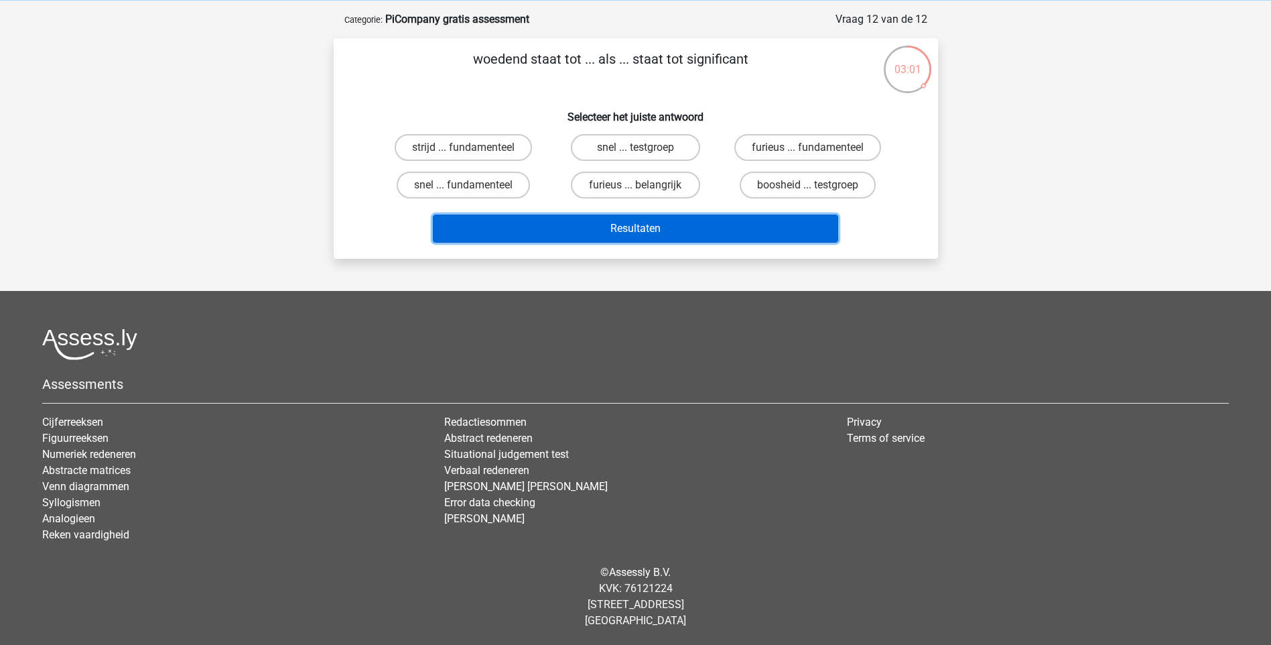
click at [653, 228] on button "Resultaten" at bounding box center [635, 228] width 405 height 28
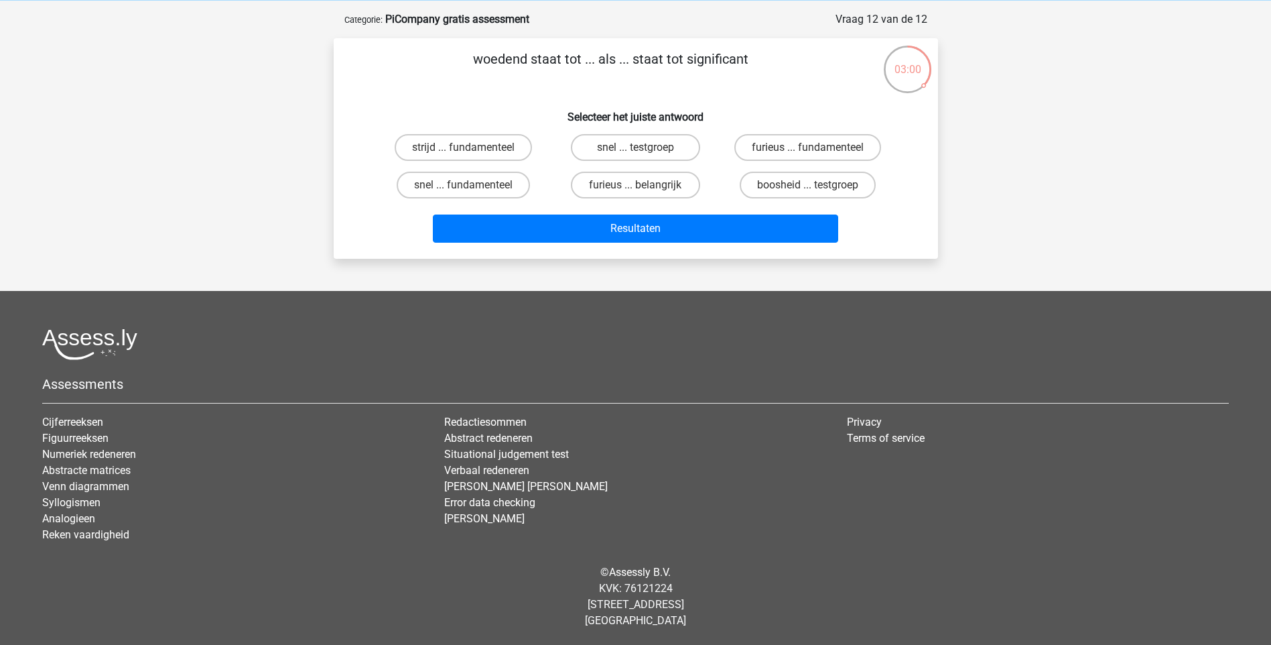
click at [642, 188] on input "furieus ... belangrijk" at bounding box center [639, 189] width 9 height 9
radio input "true"
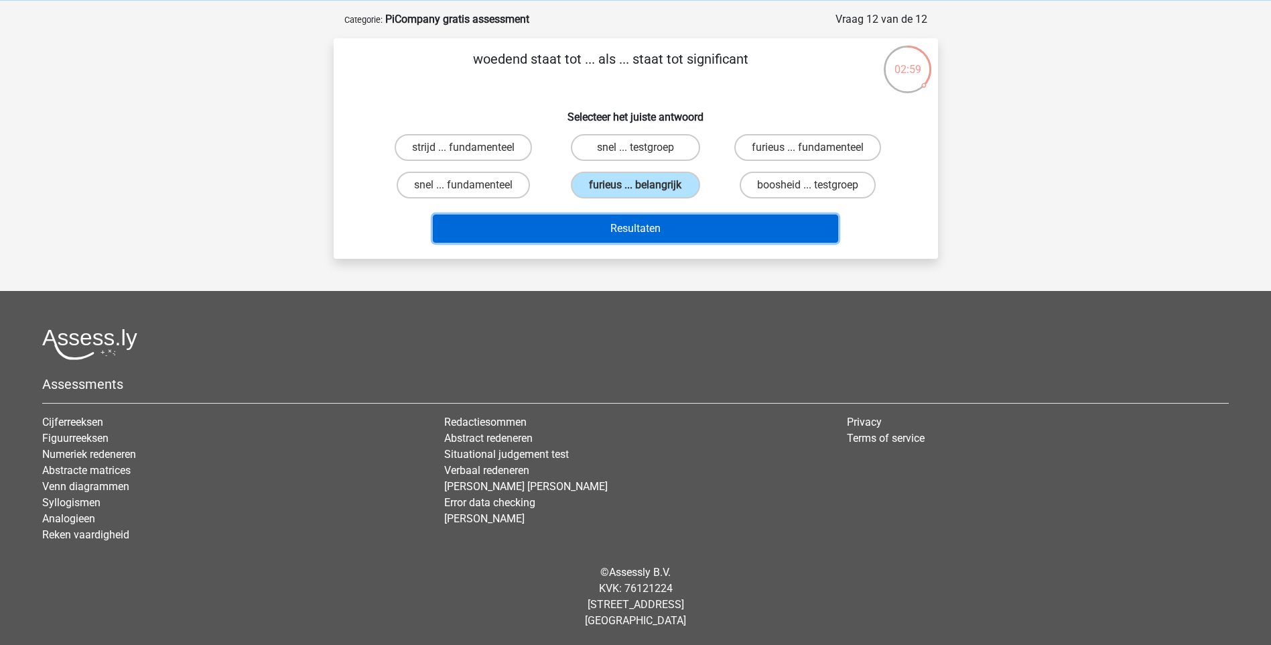
click at [640, 218] on button "Resultaten" at bounding box center [635, 228] width 405 height 28
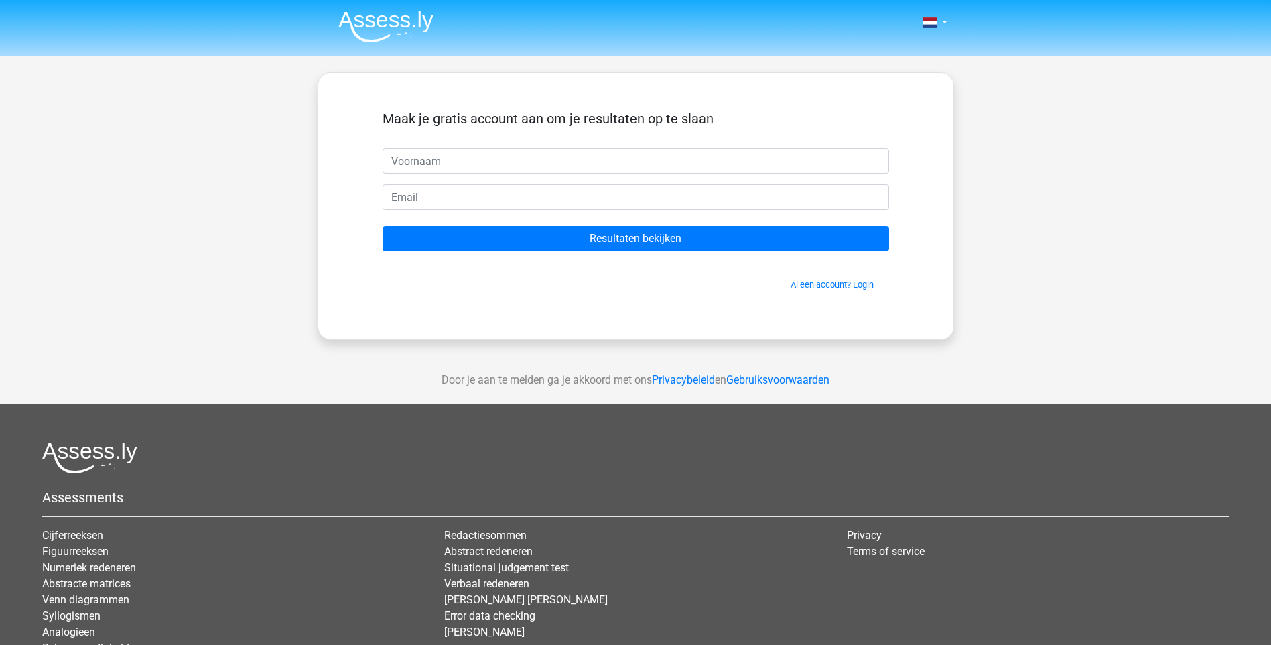
click at [498, 165] on input "text" at bounding box center [636, 160] width 507 height 25
type input "leone"
click at [499, 194] on input "email" at bounding box center [636, 196] width 507 height 25
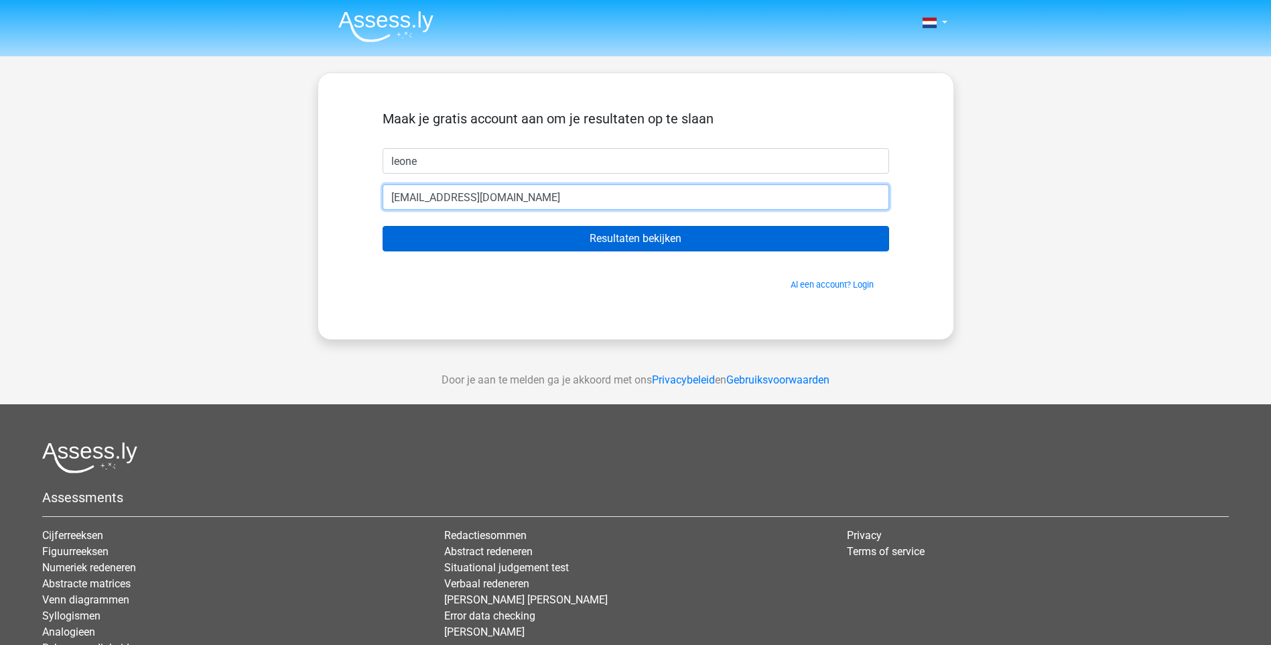
type input "[EMAIL_ADDRESS][DOMAIN_NAME]"
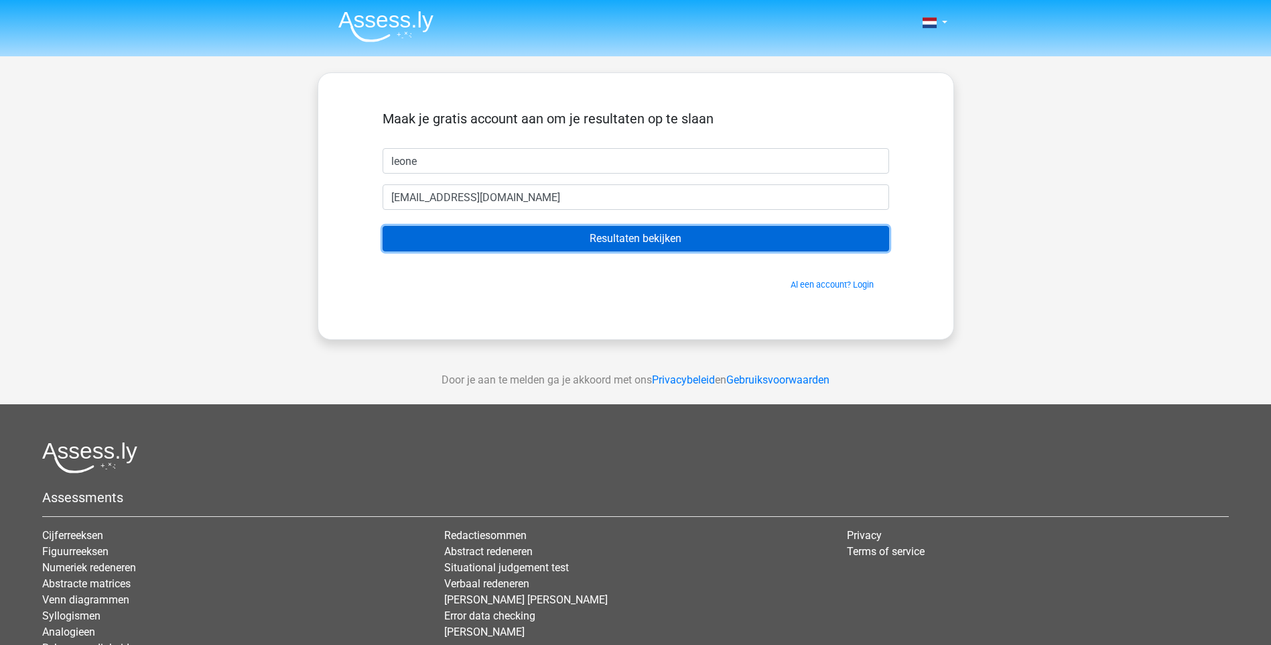
click at [605, 238] on input "Resultaten bekijken" at bounding box center [636, 238] width 507 height 25
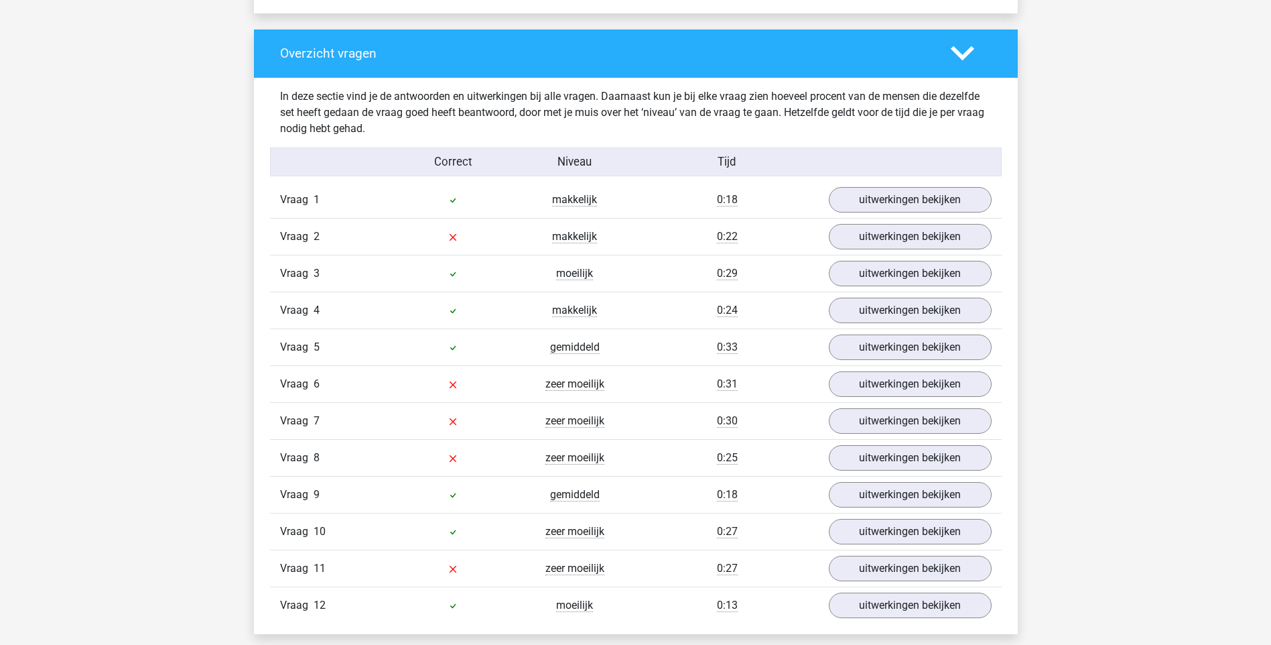
scroll to position [1340, 0]
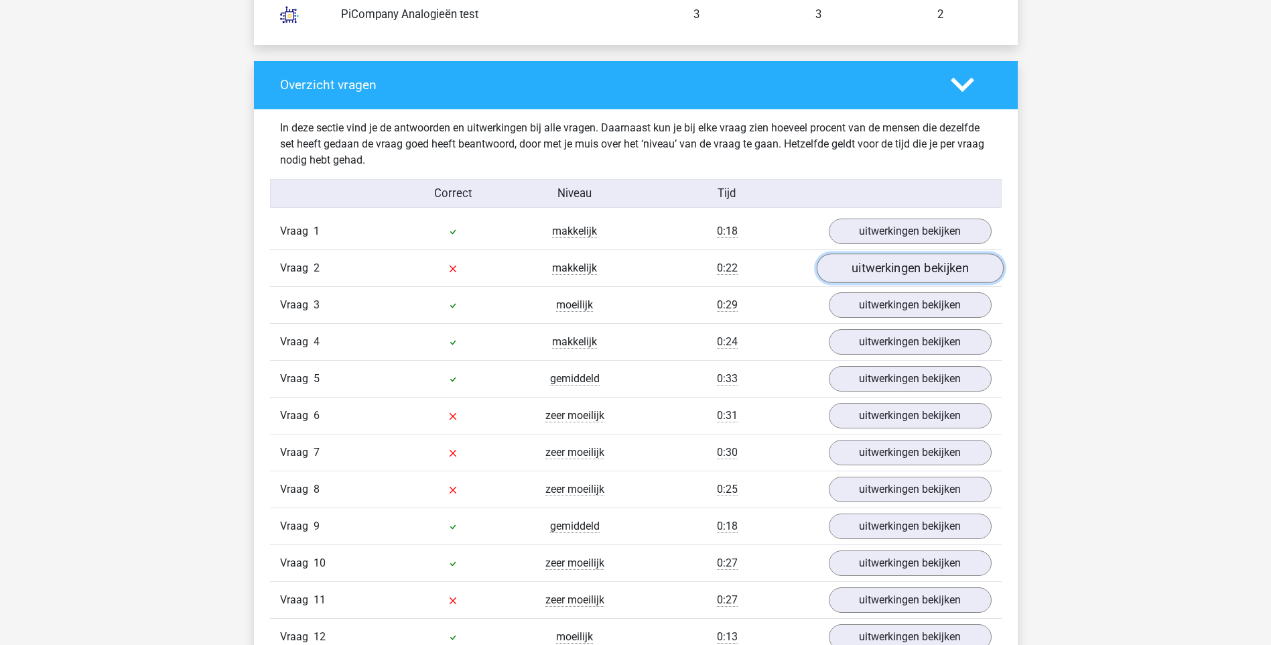
click at [875, 264] on link "uitwerkingen bekijken" at bounding box center [909, 267] width 187 height 29
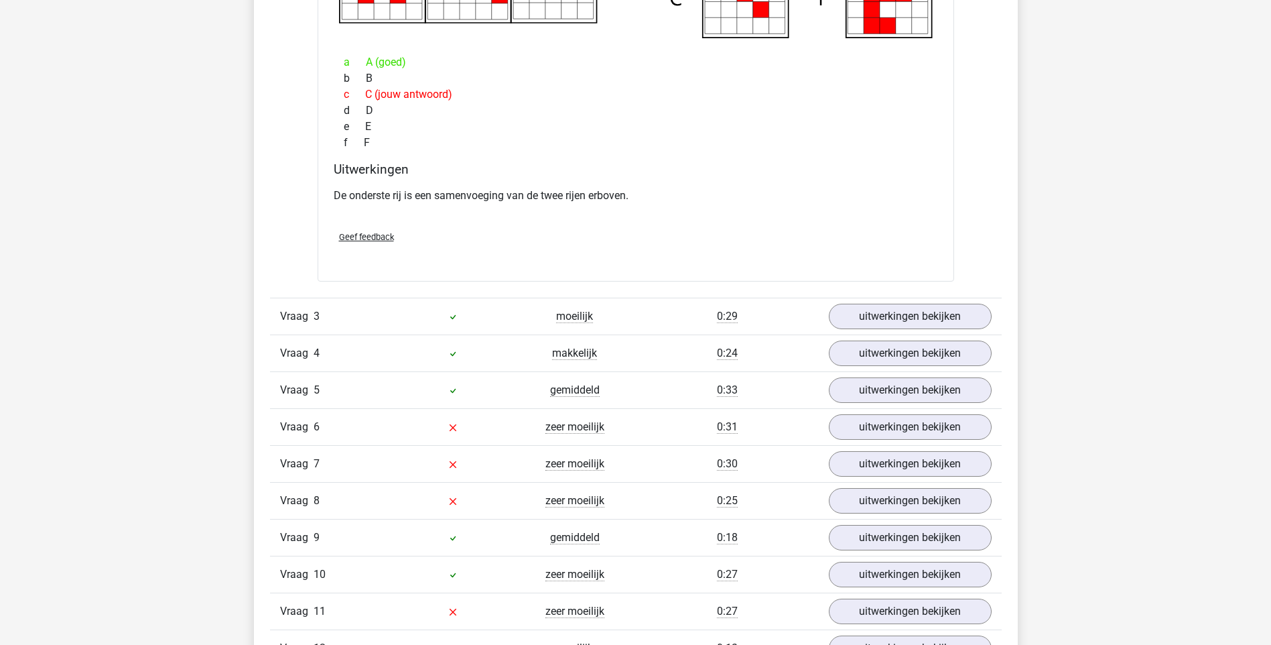
scroll to position [2010, 0]
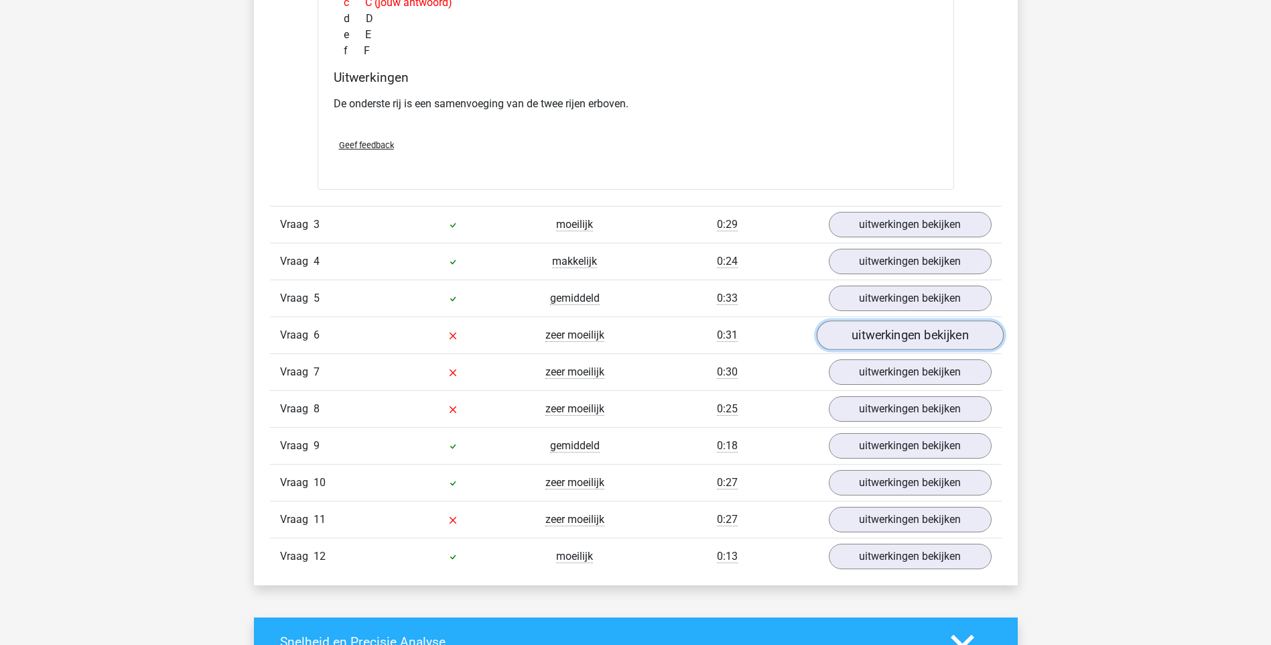
click at [942, 338] on link "uitwerkingen bekijken" at bounding box center [909, 334] width 187 height 29
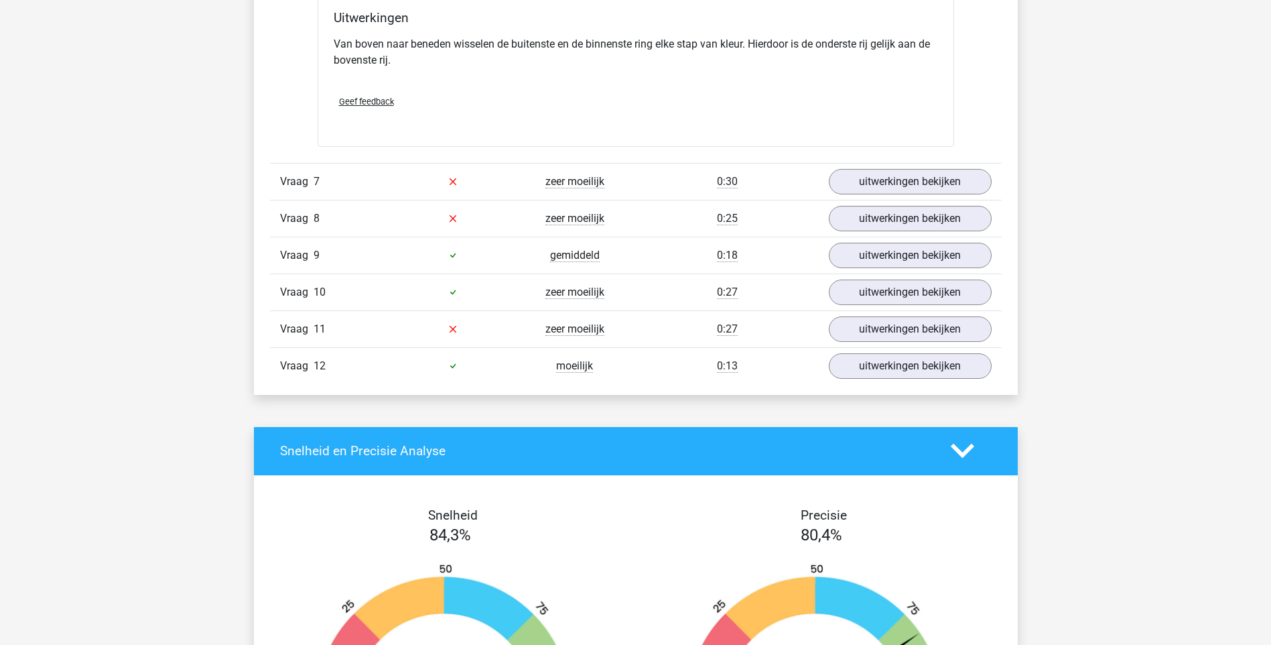
scroll to position [2680, 0]
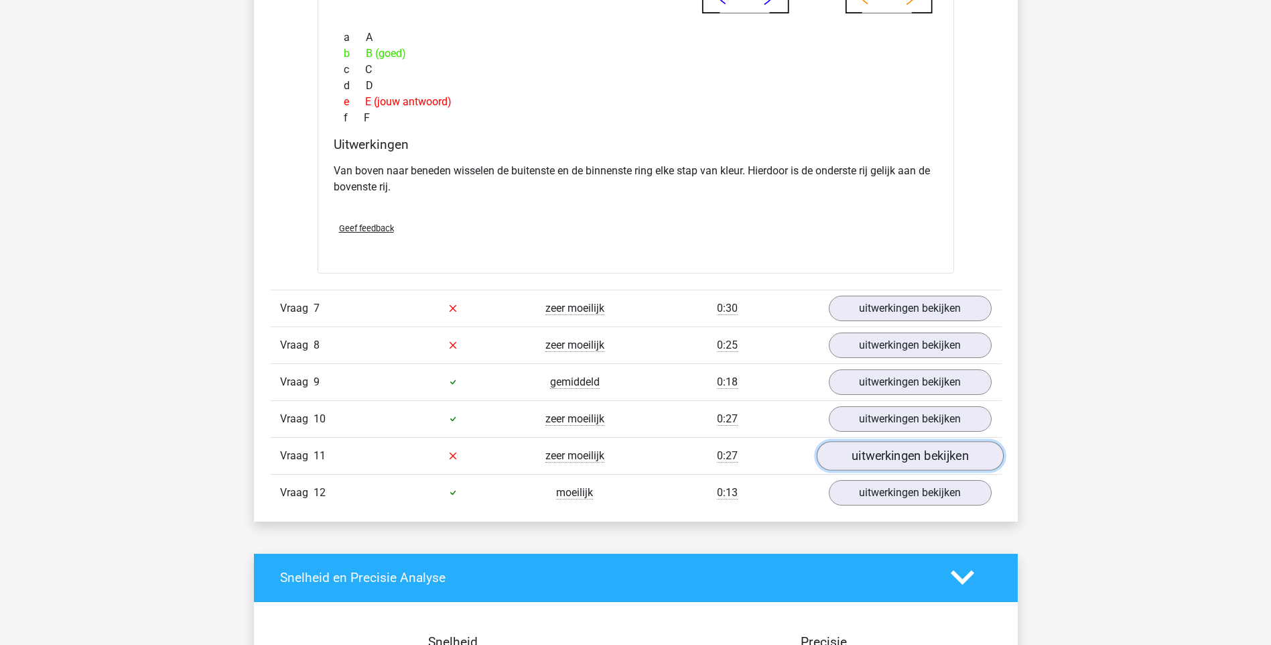
click at [935, 456] on link "uitwerkingen bekijken" at bounding box center [909, 455] width 187 height 29
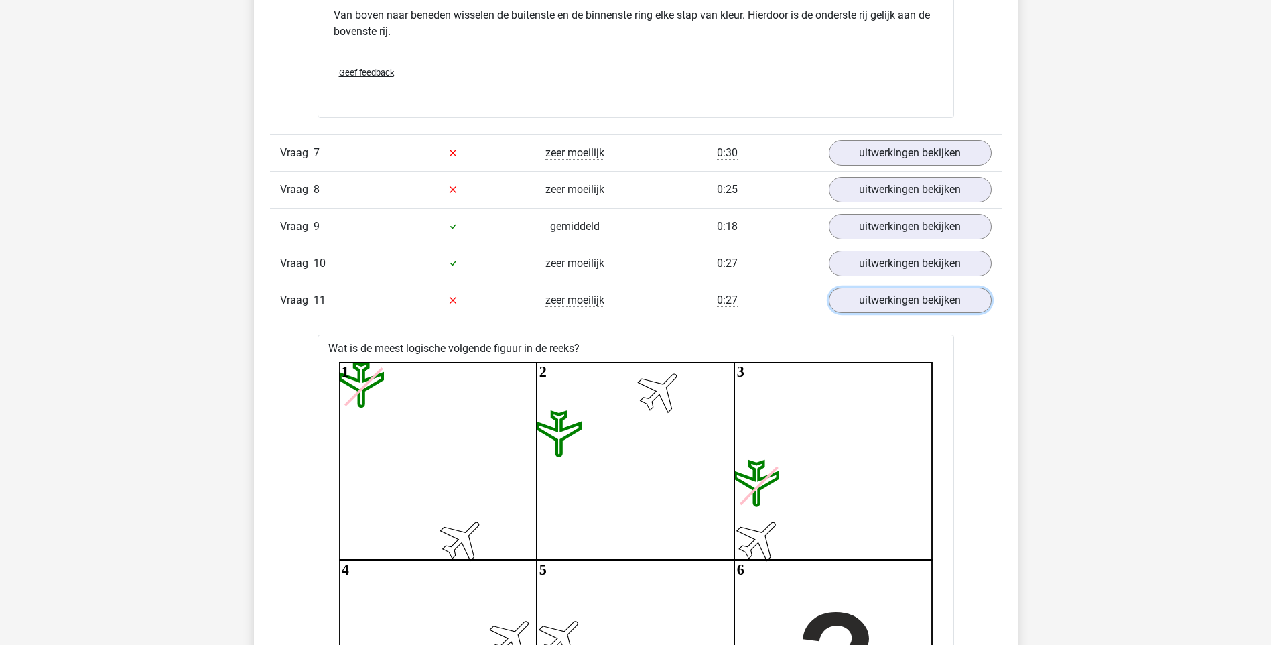
scroll to position [2568, 0]
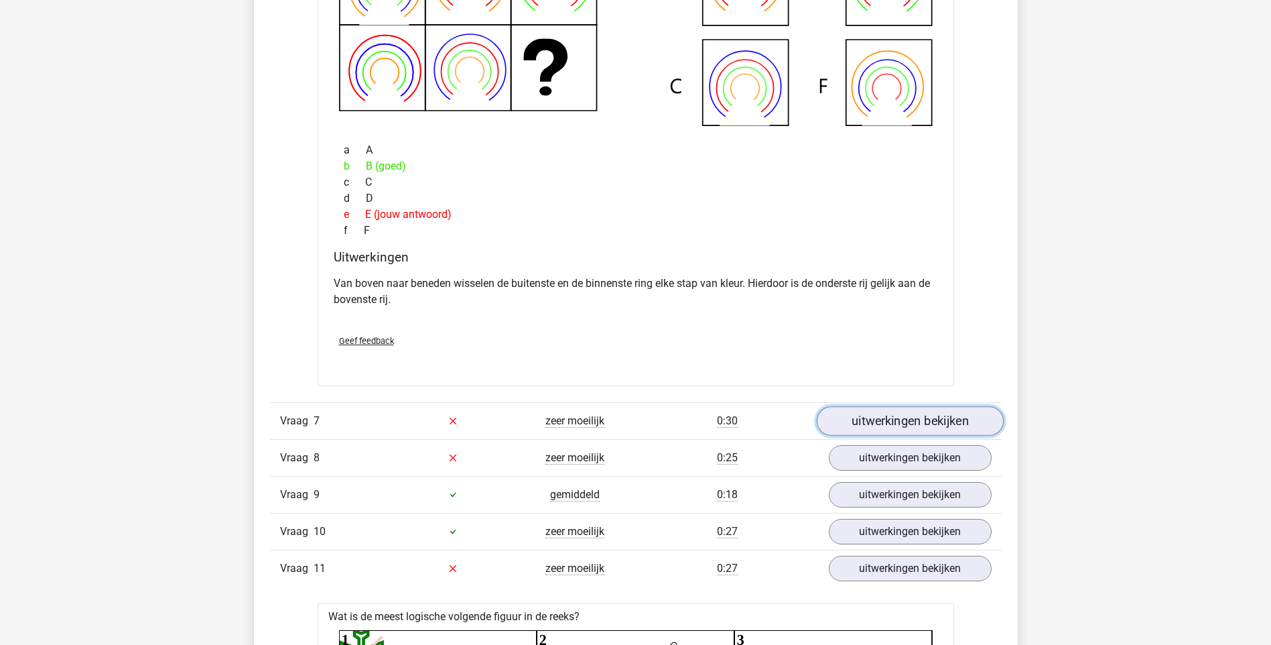
click at [911, 420] on link "uitwerkingen bekijken" at bounding box center [909, 420] width 187 height 29
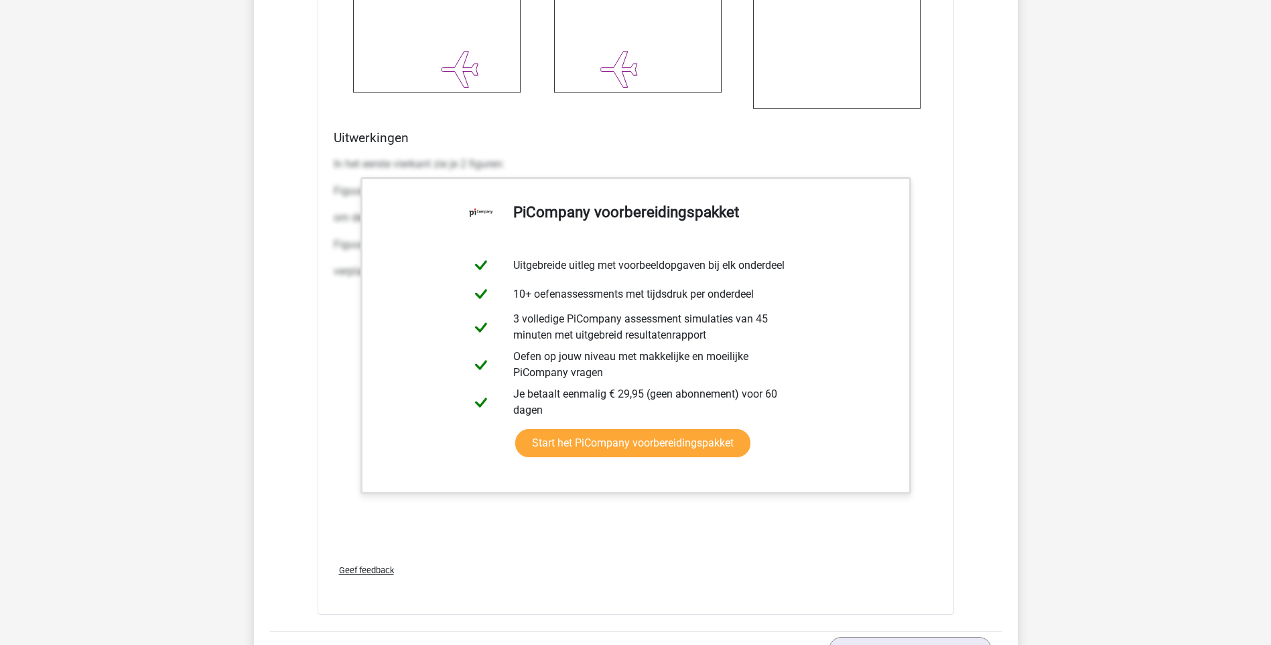
scroll to position [4176, 0]
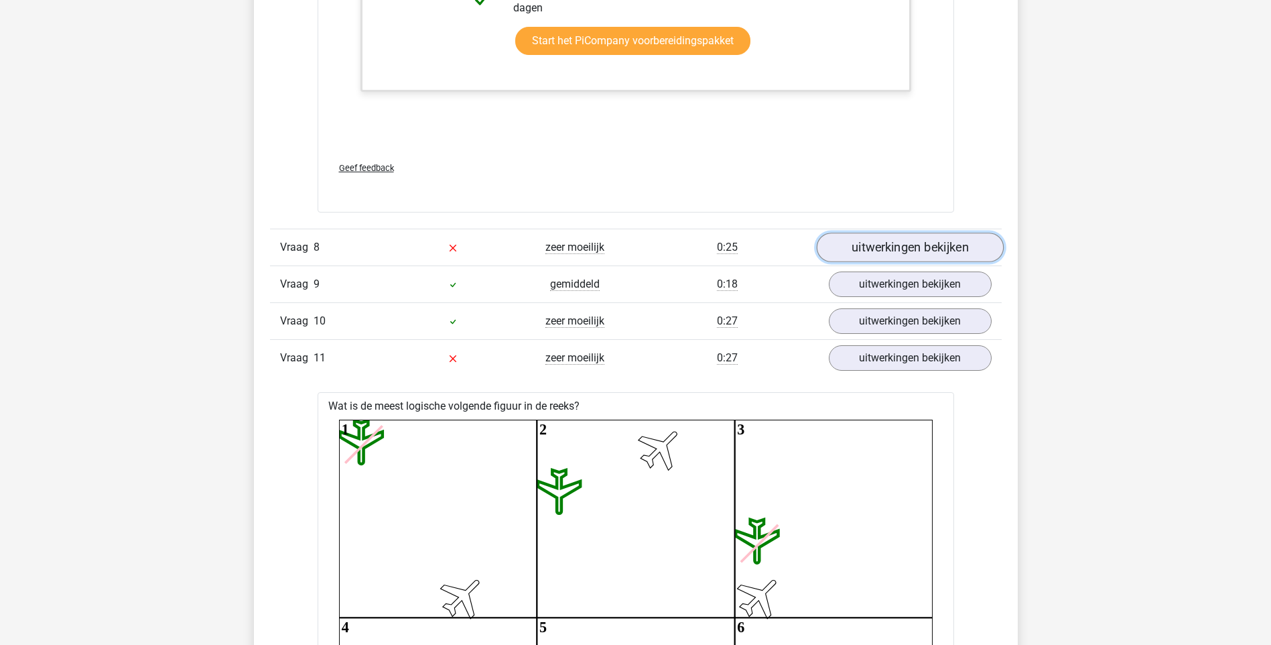
click at [907, 245] on link "uitwerkingen bekijken" at bounding box center [909, 247] width 187 height 29
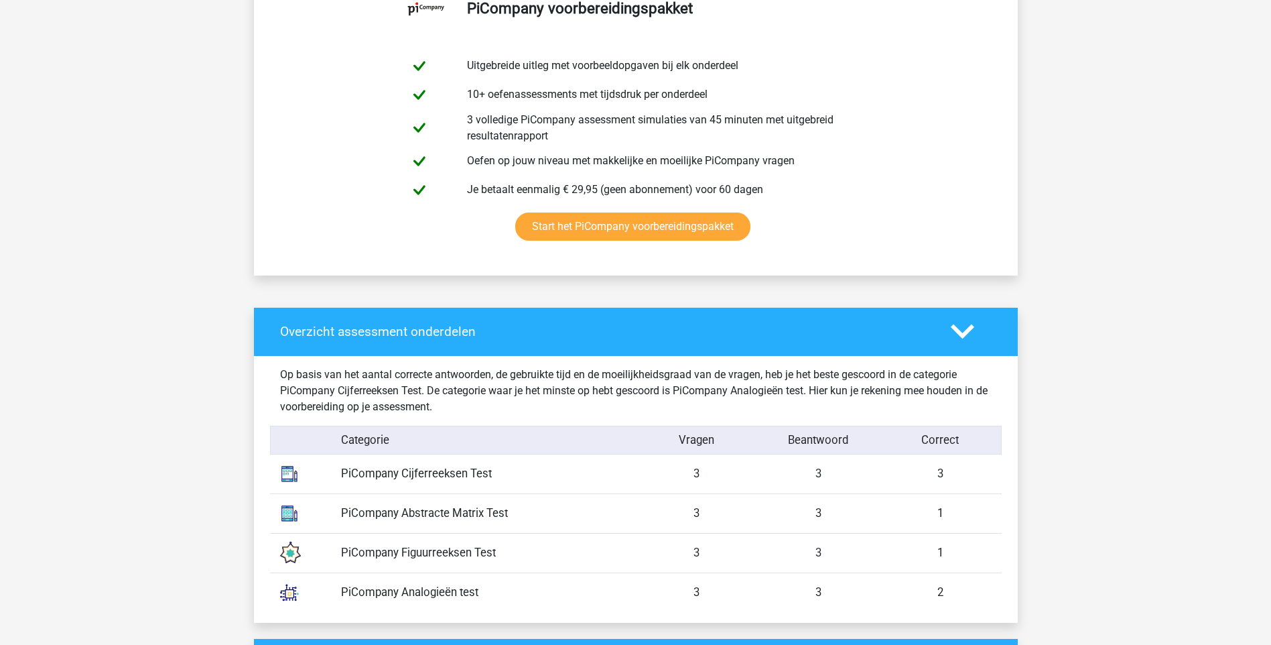
scroll to position [533, 0]
